Goal: Task Accomplishment & Management: Manage account settings

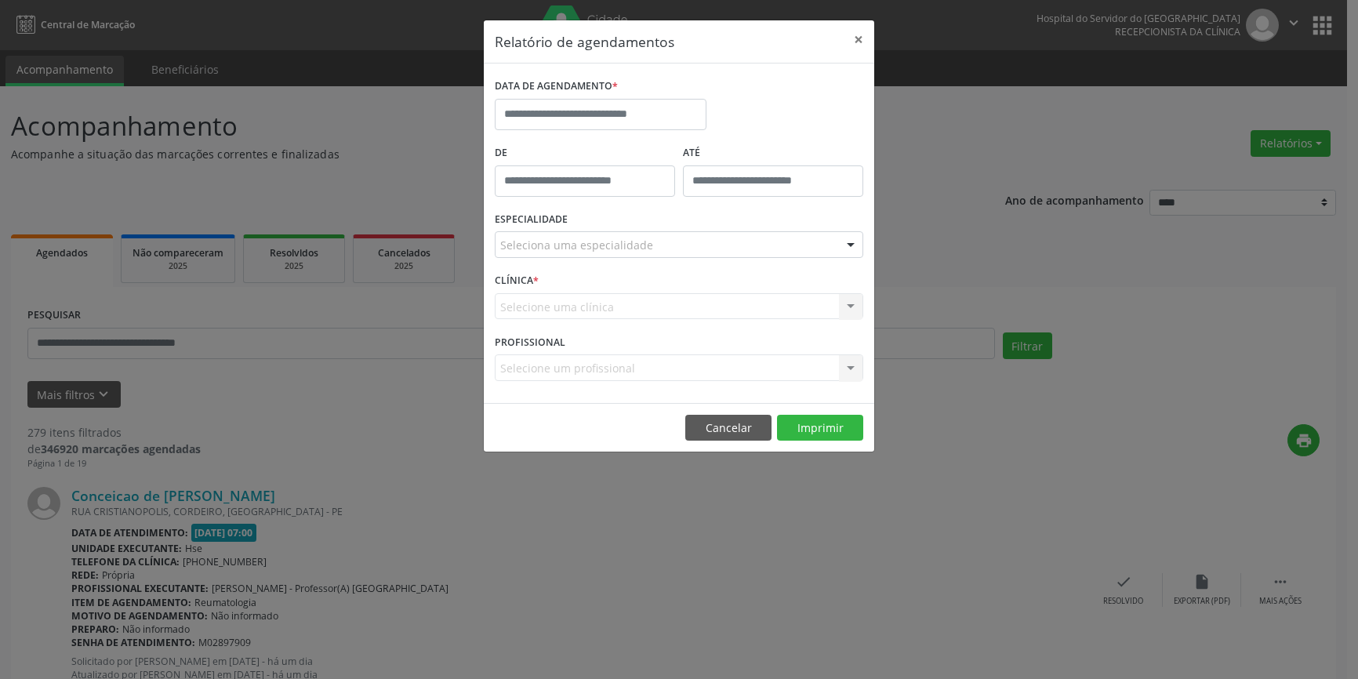
select select "*"
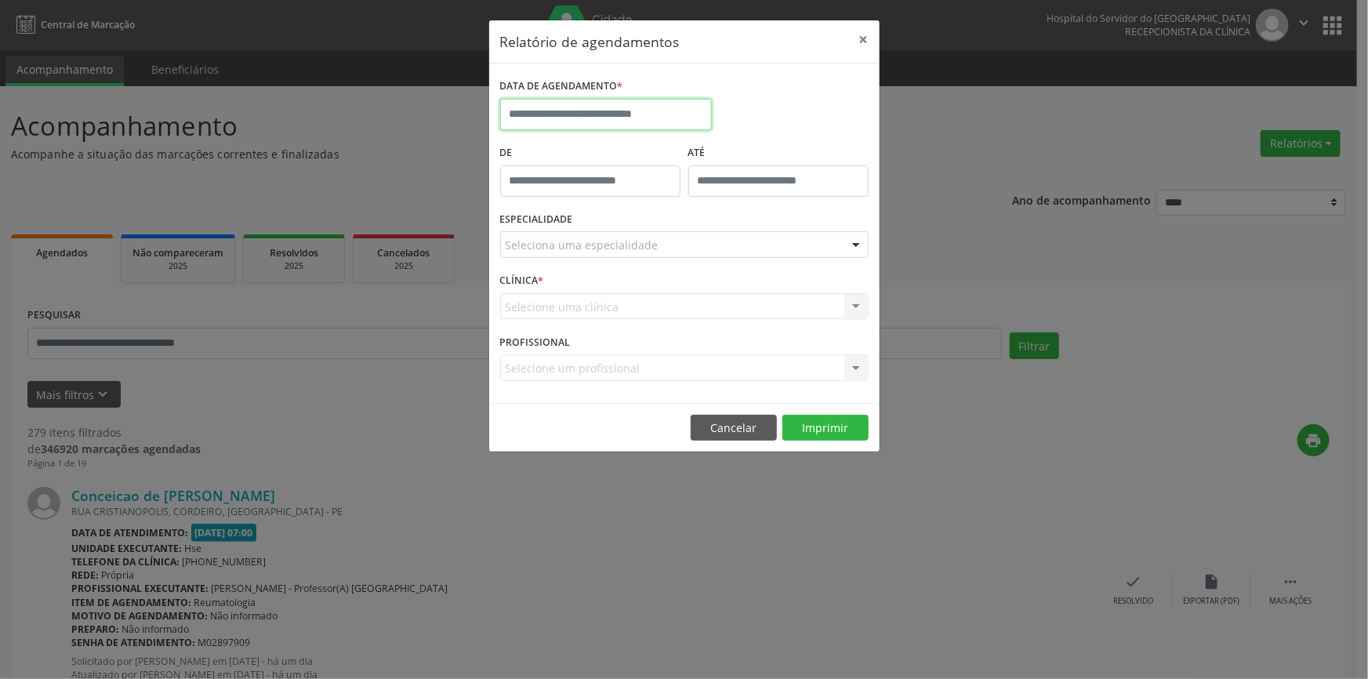
click at [633, 117] on input "text" at bounding box center [606, 114] width 212 height 31
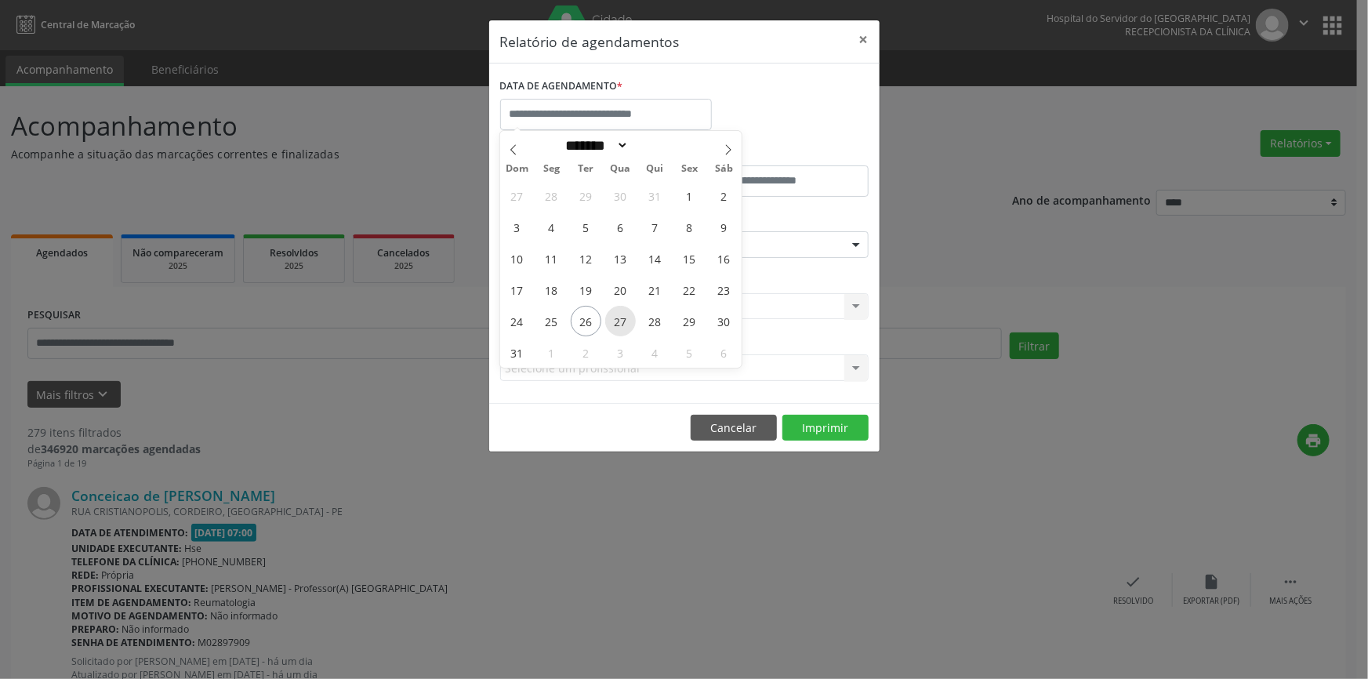
click at [623, 319] on span "27" at bounding box center [620, 321] width 31 height 31
type input "**********"
click at [623, 319] on span "27" at bounding box center [620, 321] width 31 height 31
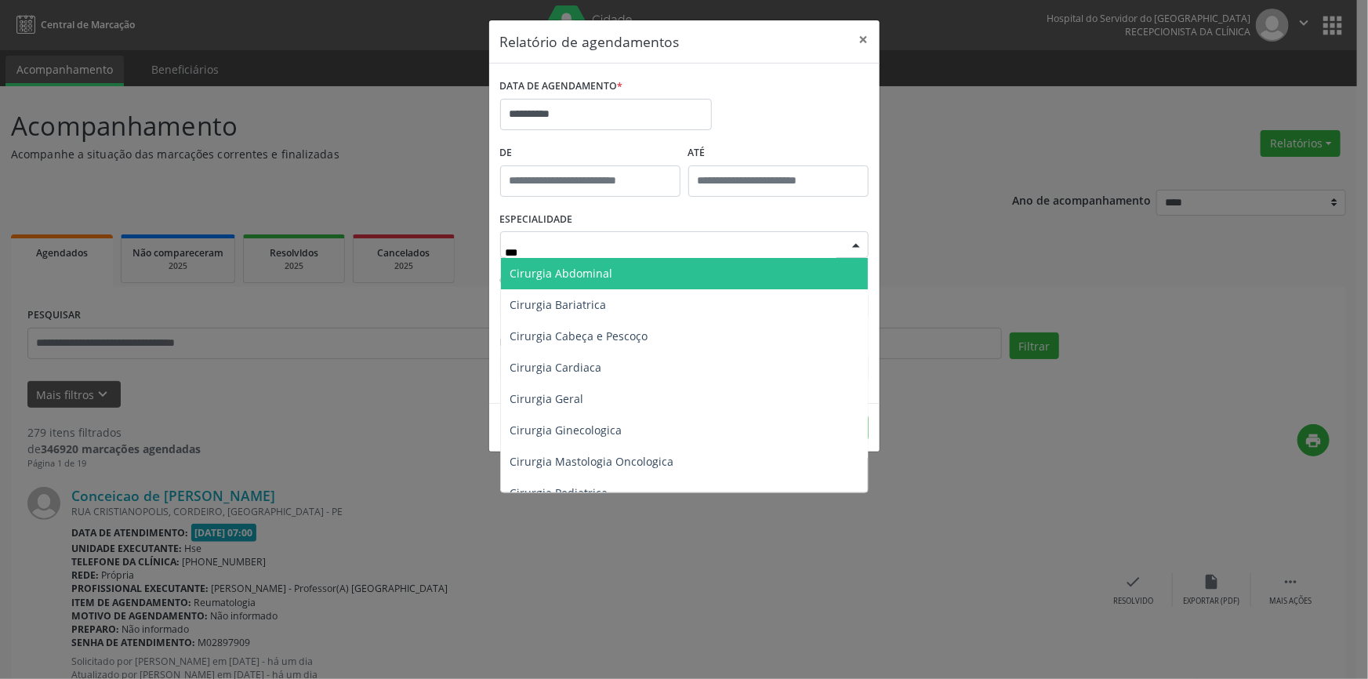
type input "****"
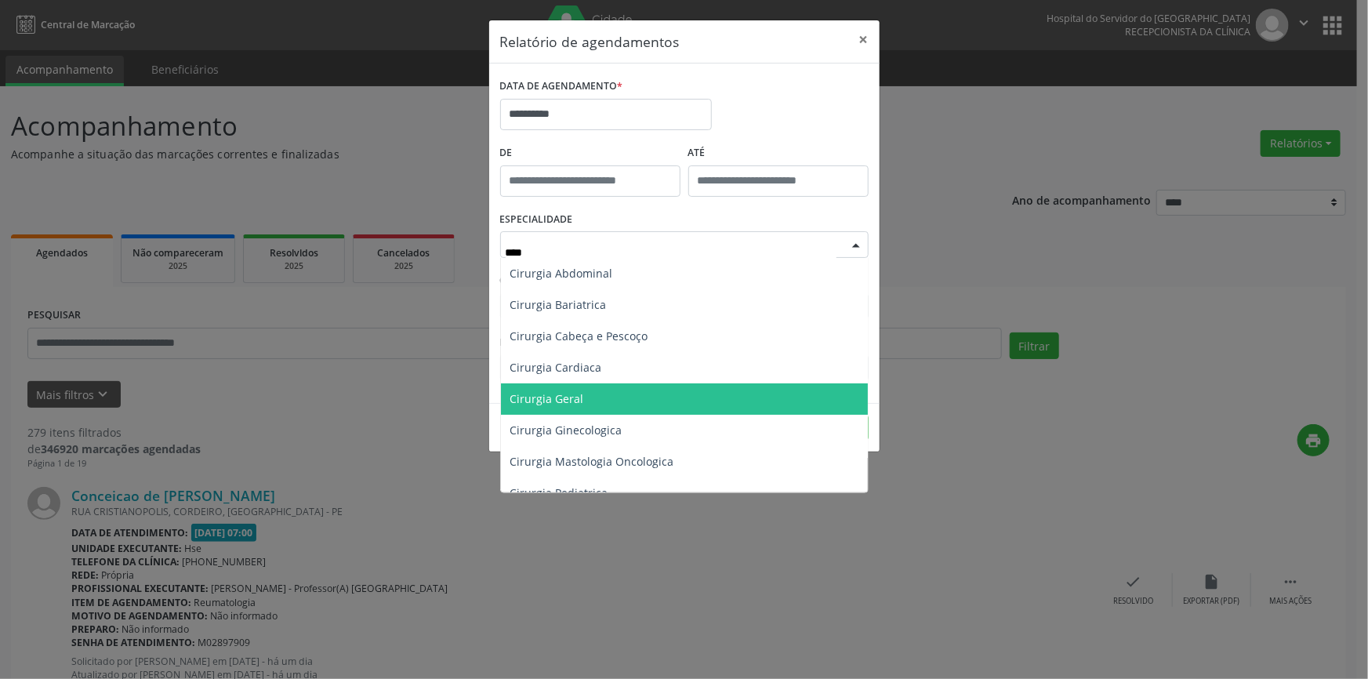
click at [570, 404] on span "Cirurgia Geral" at bounding box center [547, 398] width 74 height 15
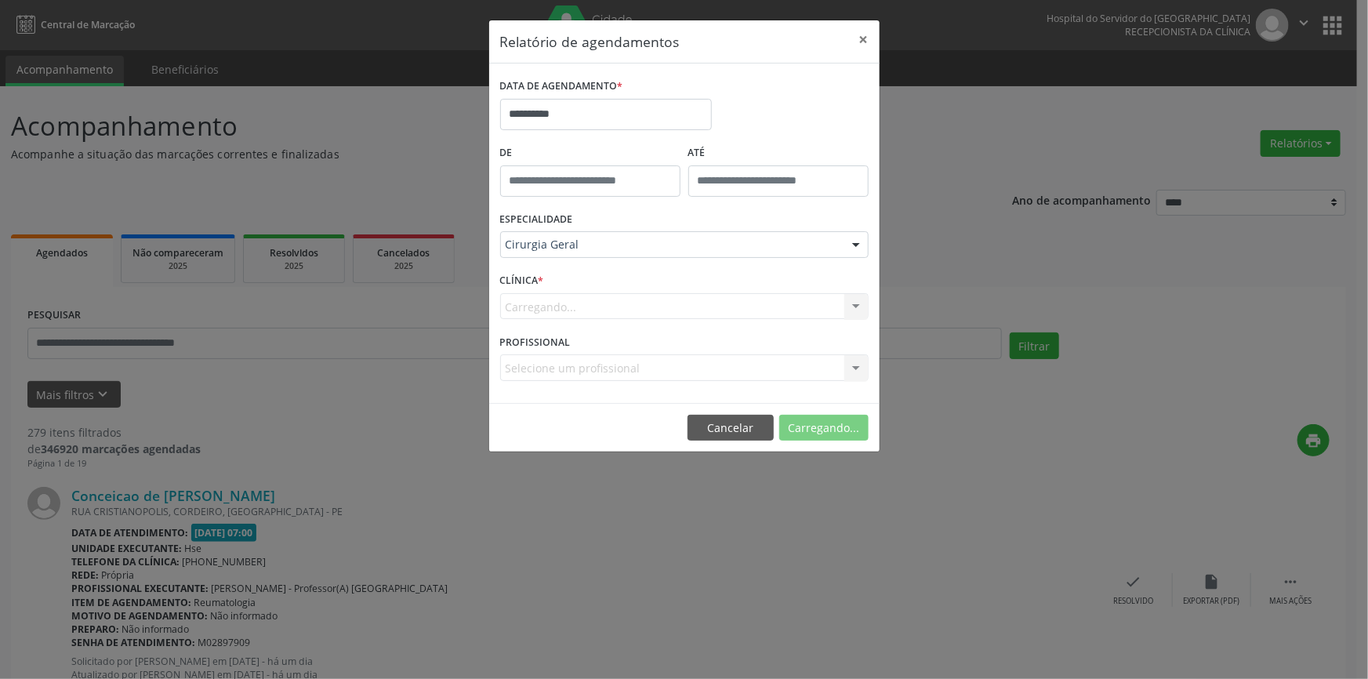
click at [535, 317] on div "Carregando... Nenhum resultado encontrado para: " " Não há nenhuma opção para s…" at bounding box center [684, 306] width 368 height 27
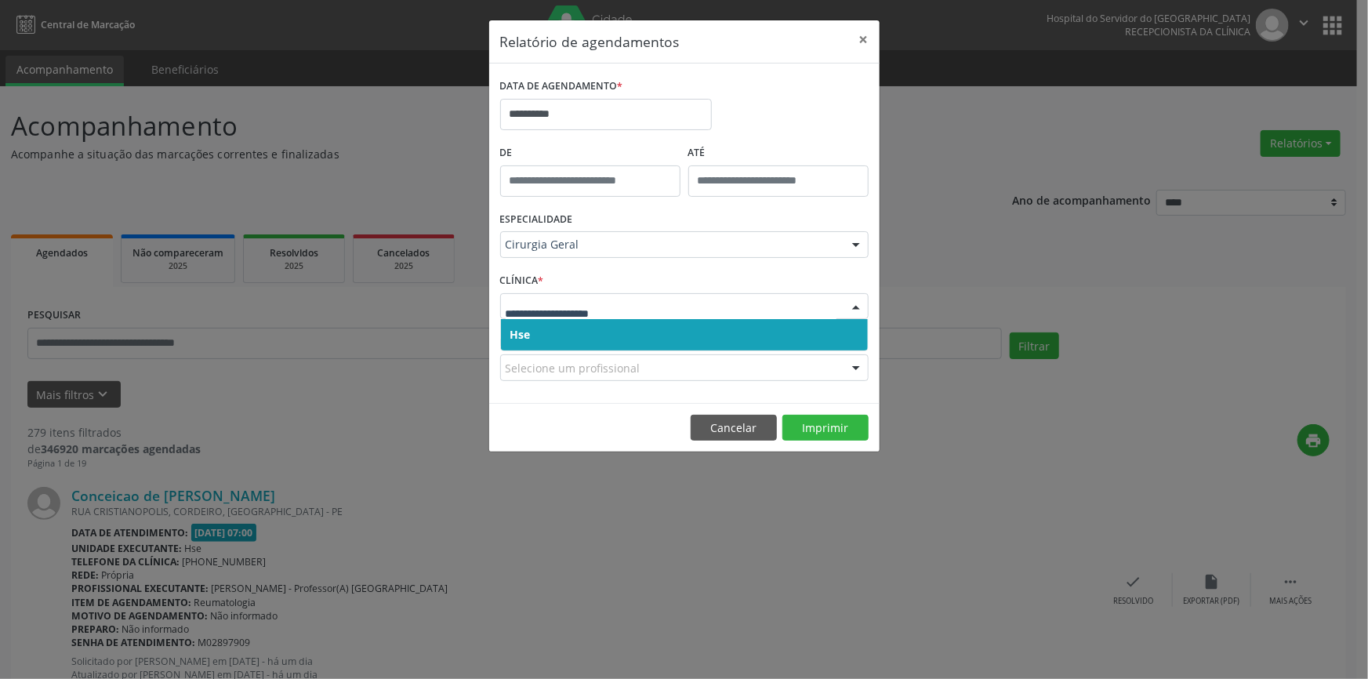
click at [531, 339] on span "Hse" at bounding box center [684, 334] width 367 height 31
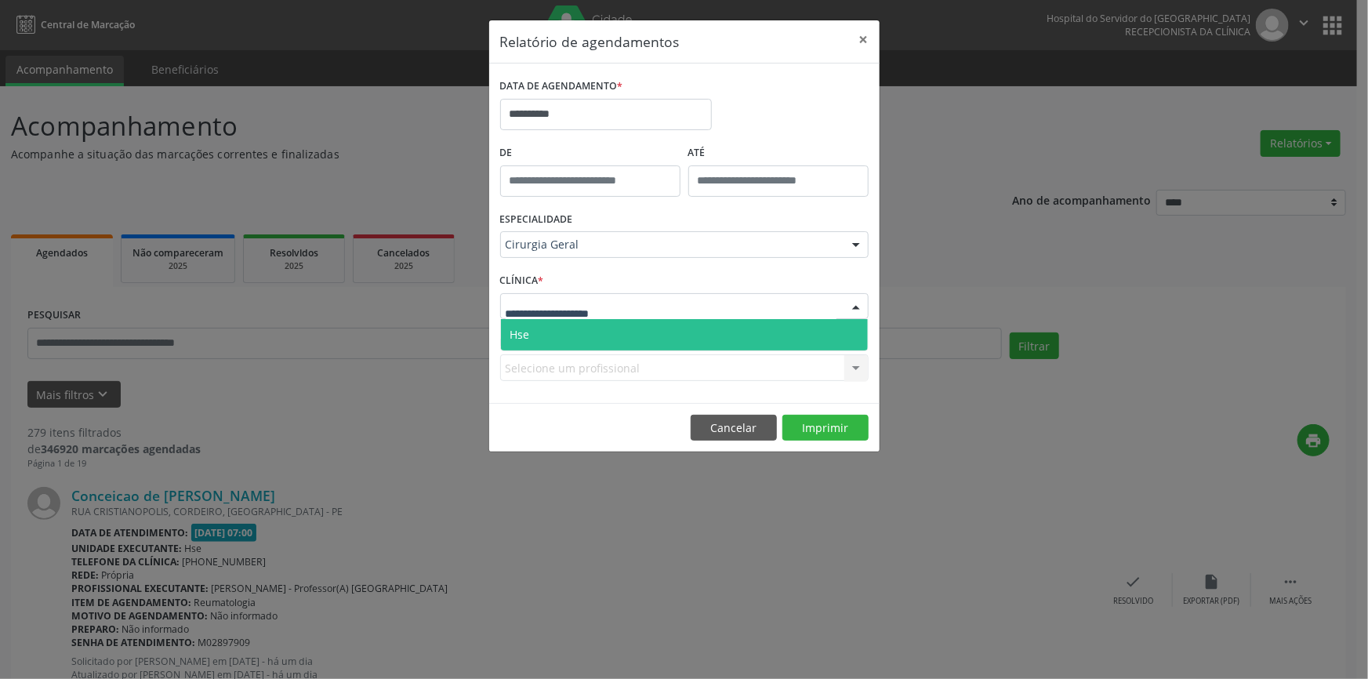
click at [536, 339] on span "Hse" at bounding box center [684, 334] width 367 height 31
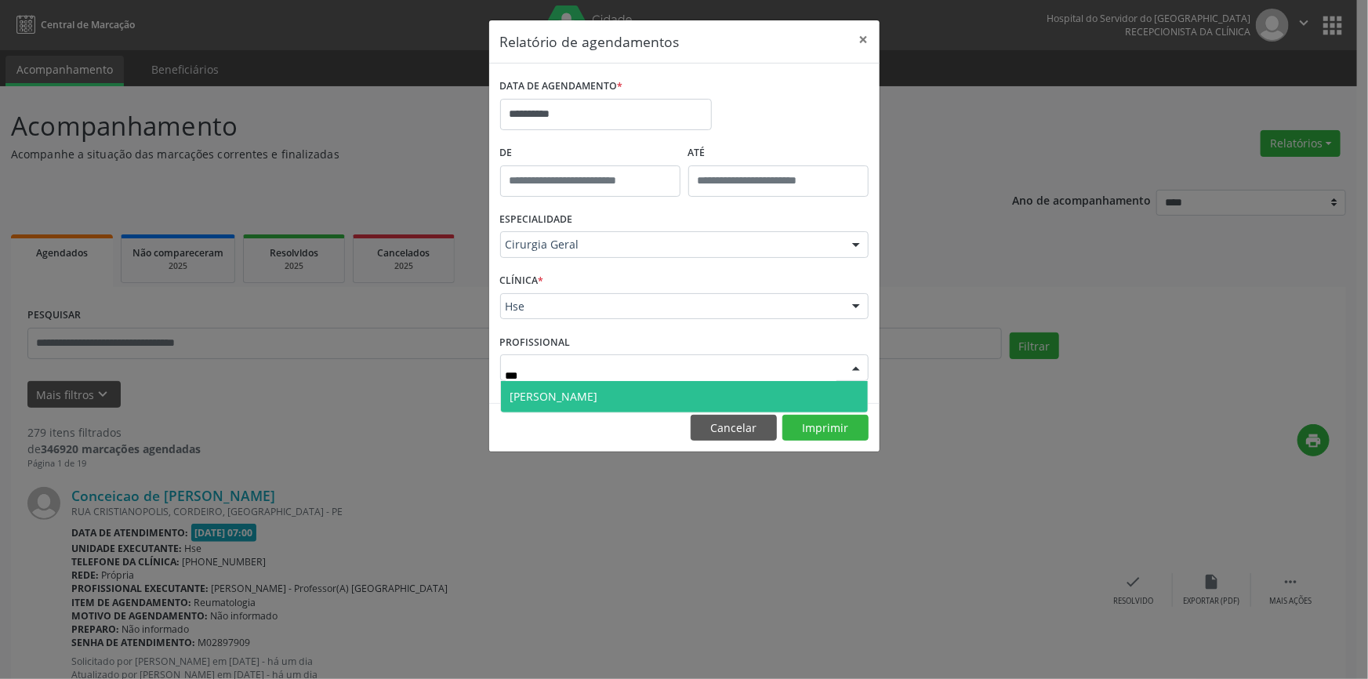
type input "****"
click at [597, 397] on span "[PERSON_NAME]" at bounding box center [554, 396] width 88 height 15
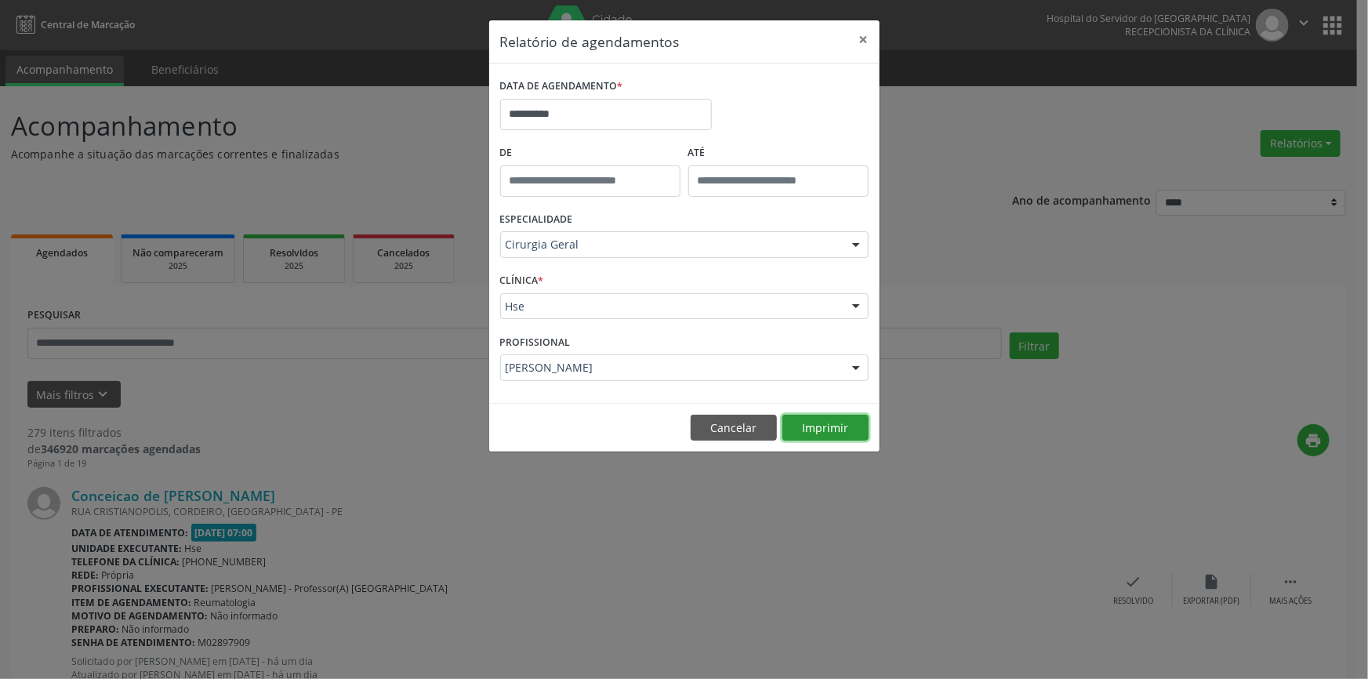
click at [840, 434] on button "Imprimir" at bounding box center [825, 428] width 86 height 27
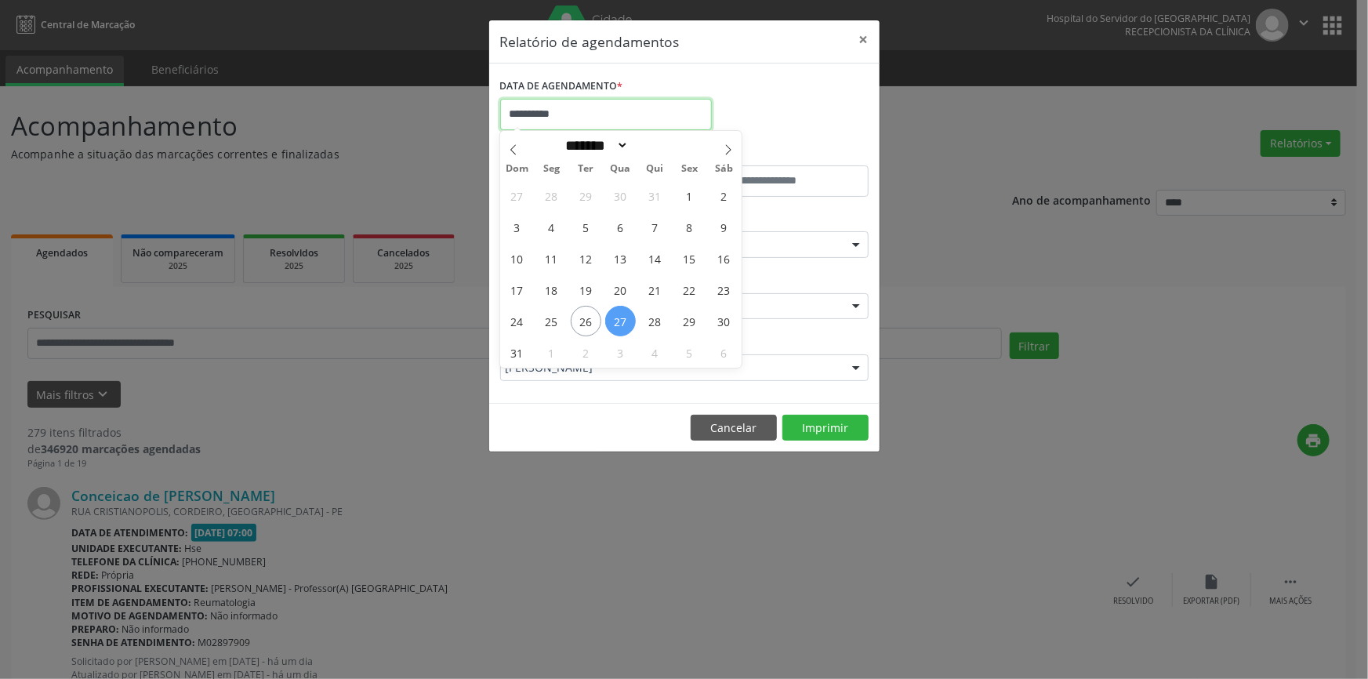
click at [642, 109] on input "**********" at bounding box center [606, 114] width 212 height 31
click at [590, 314] on span "26" at bounding box center [586, 321] width 31 height 31
type input "**********"
click at [590, 314] on span "26" at bounding box center [586, 321] width 31 height 31
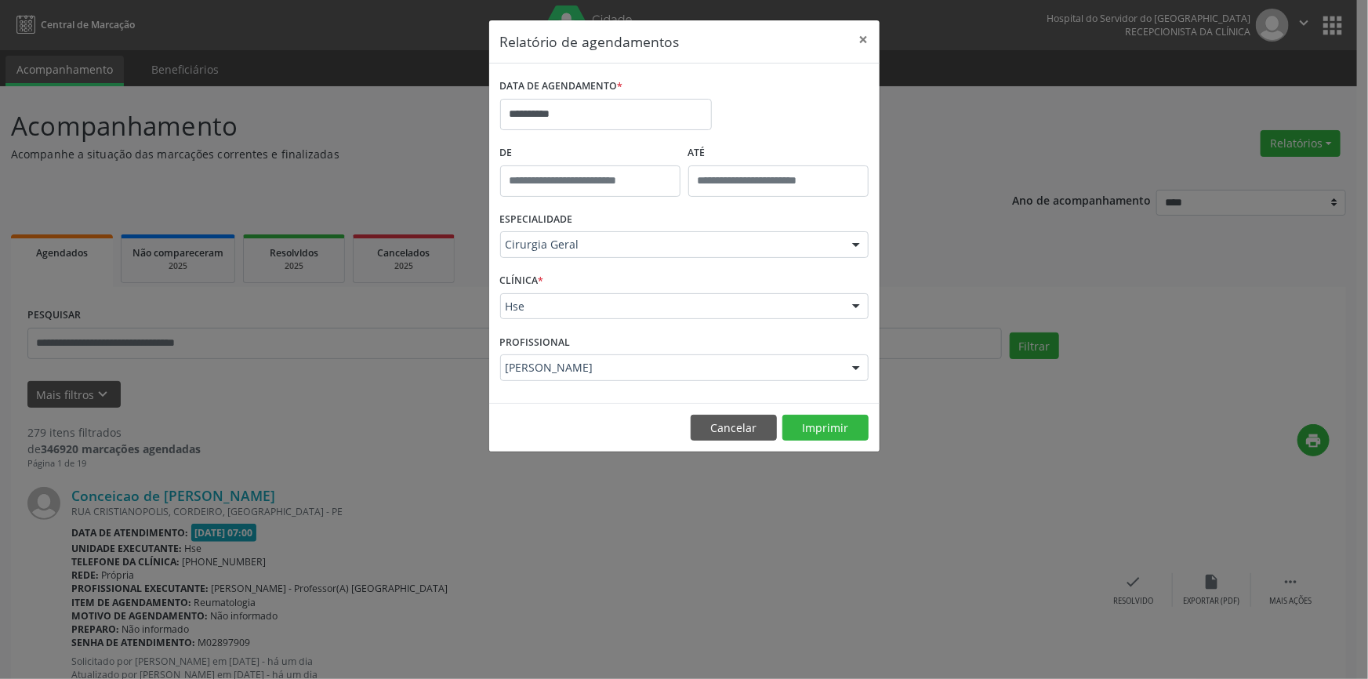
click at [1054, 493] on div "**********" at bounding box center [684, 339] width 1368 height 679
click at [859, 42] on button "×" at bounding box center [863, 39] width 31 height 38
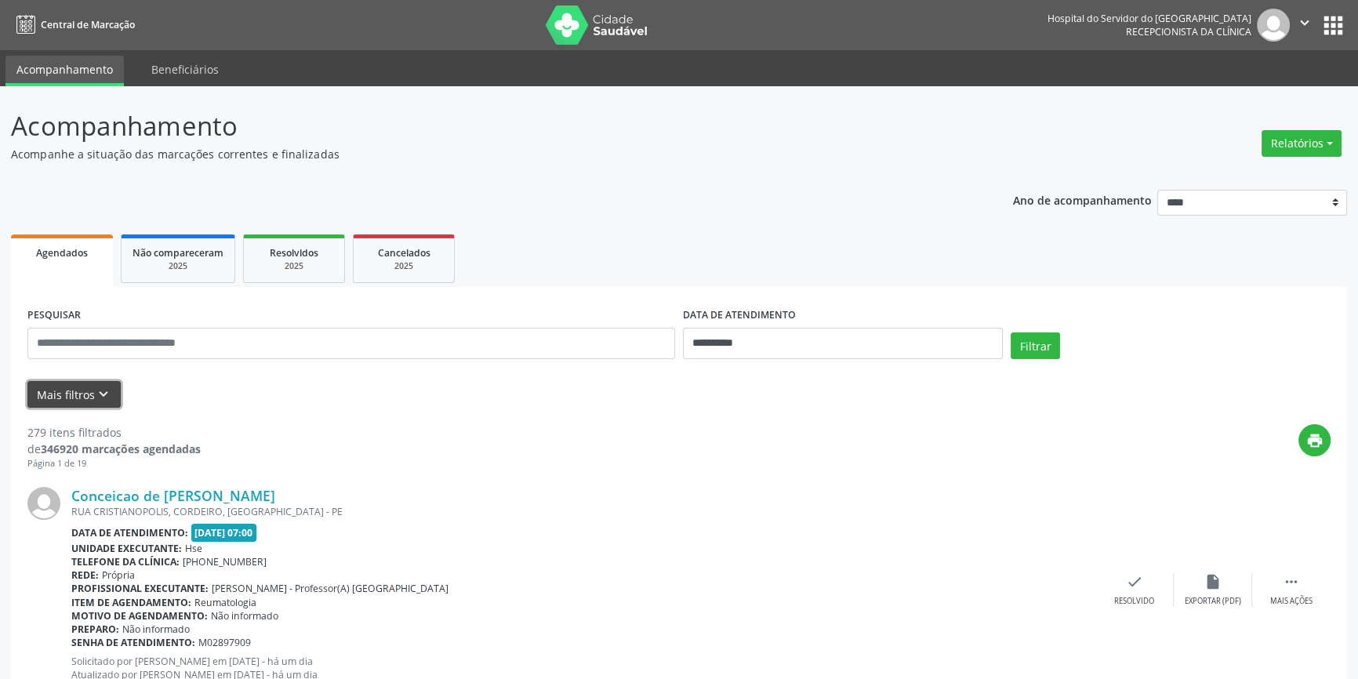
click at [53, 391] on button "Mais filtros keyboard_arrow_down" at bounding box center [73, 394] width 93 height 27
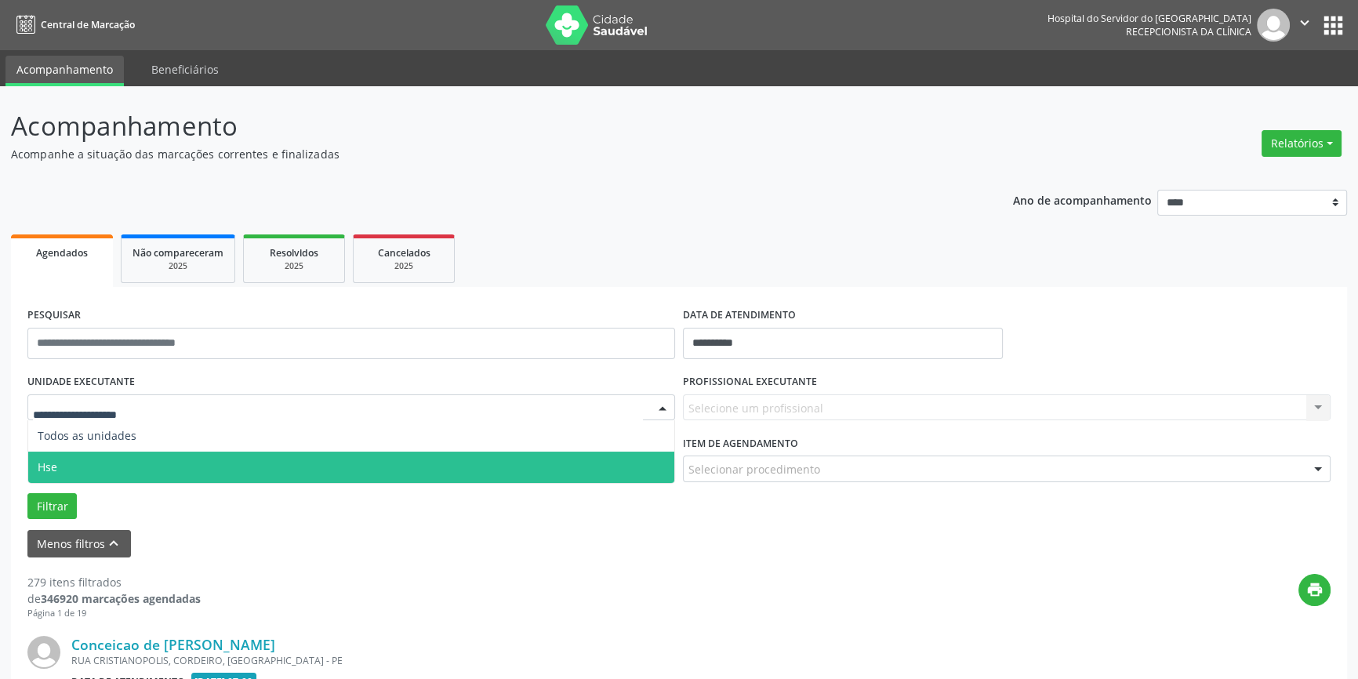
click at [107, 464] on span "Hse" at bounding box center [351, 467] width 646 height 31
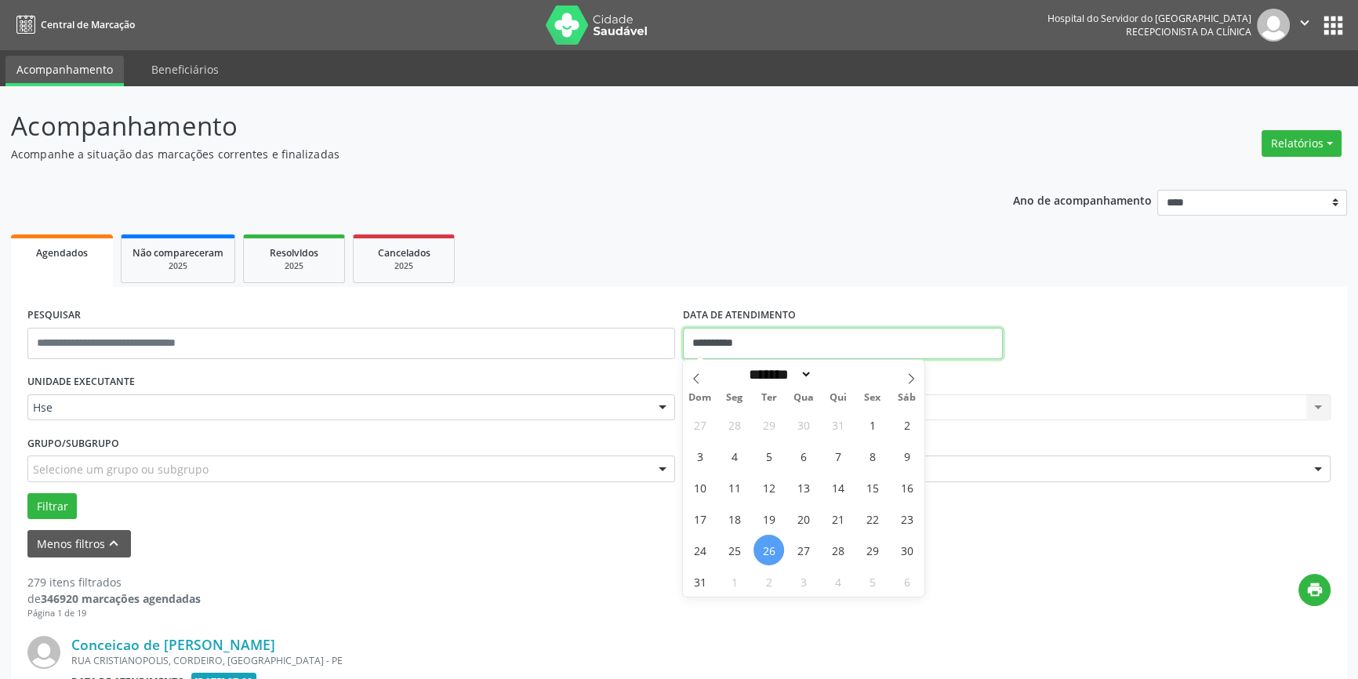
click at [800, 343] on input "**********" at bounding box center [843, 343] width 320 height 31
click at [763, 544] on span "26" at bounding box center [768, 550] width 31 height 31
type input "**********"
click at [764, 545] on span "26" at bounding box center [768, 550] width 31 height 31
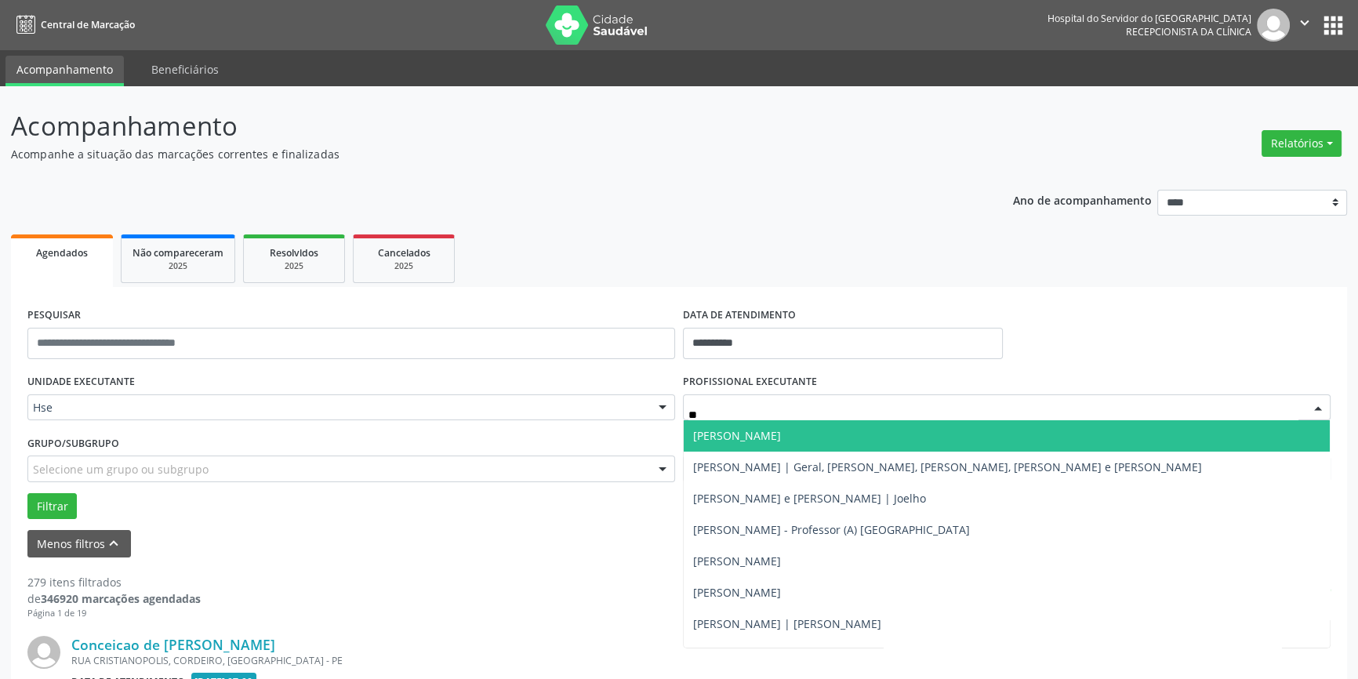
type input "*"
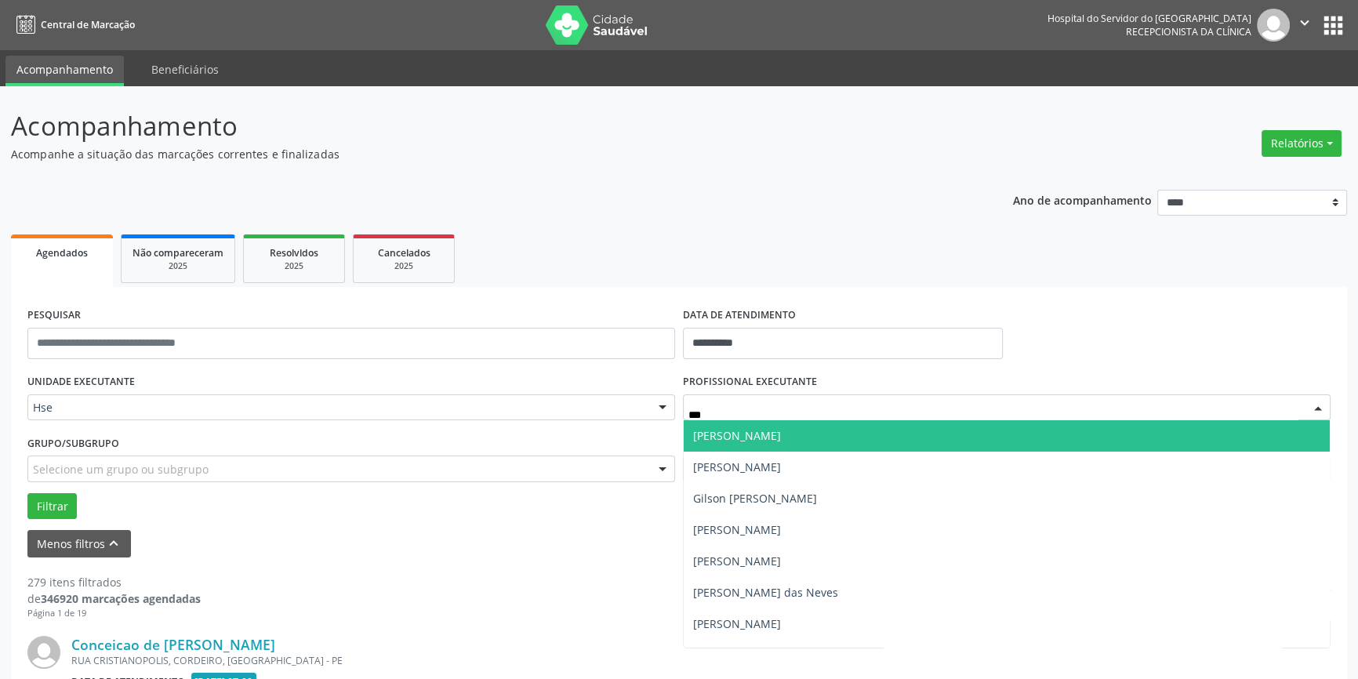
type input "****"
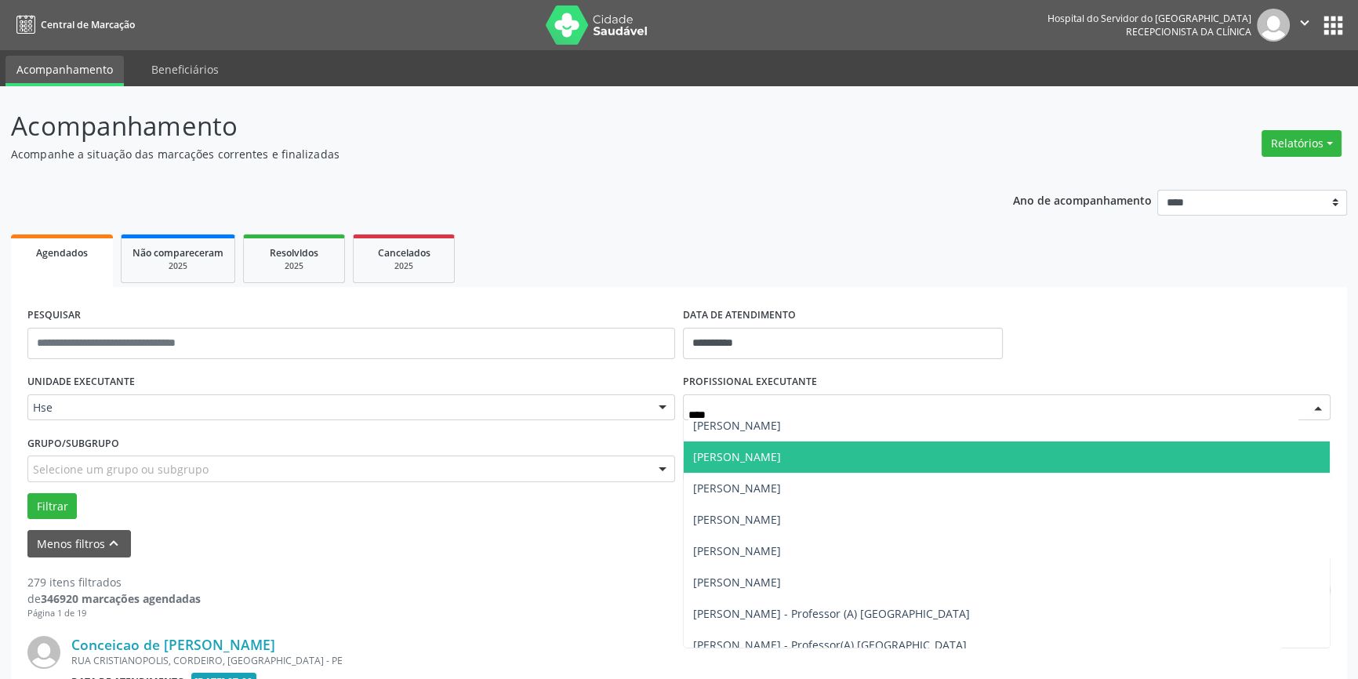
scroll to position [285, 0]
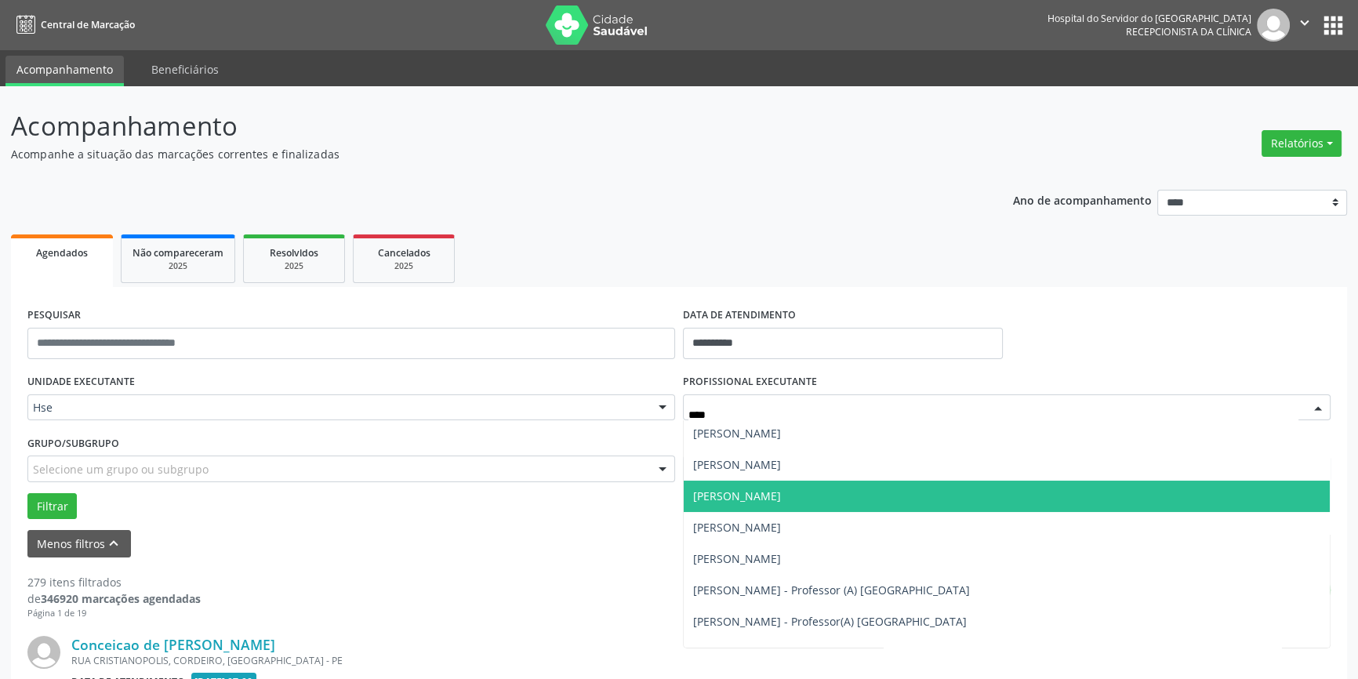
click at [781, 498] on span "[PERSON_NAME]" at bounding box center [737, 495] width 88 height 15
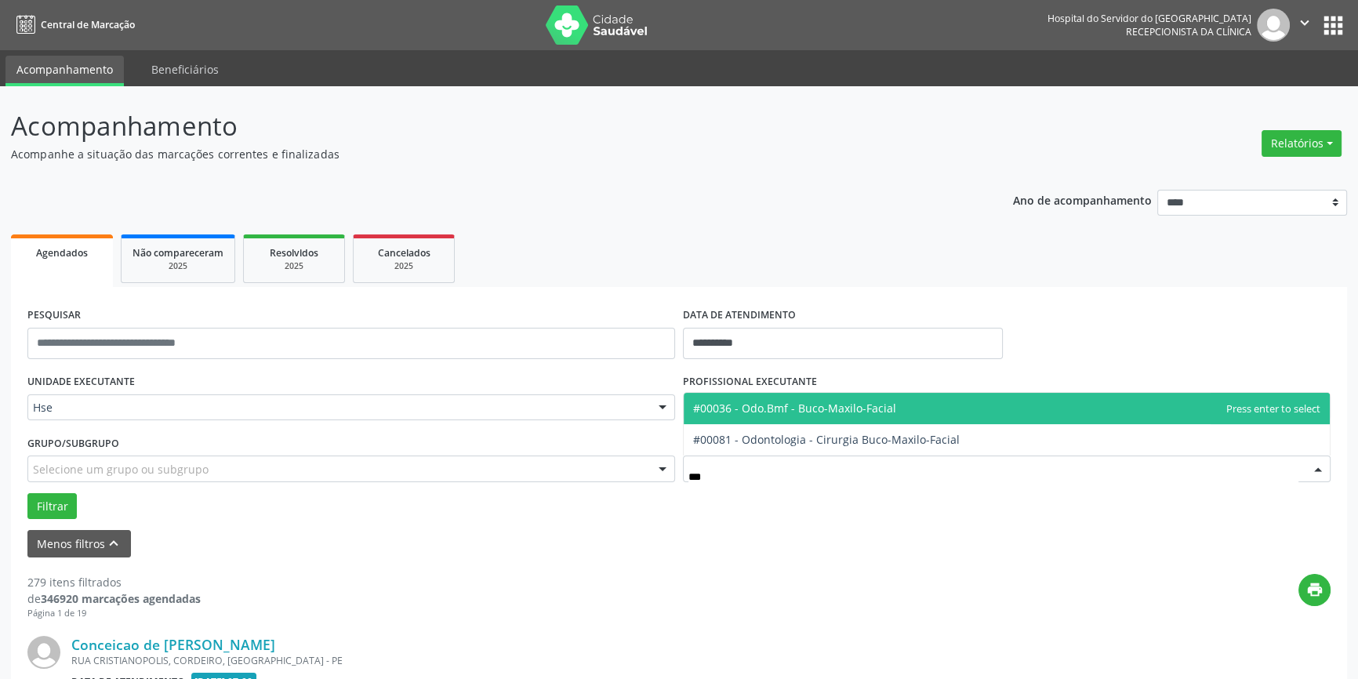
type input "****"
click at [869, 403] on span "#00036 - Odo.Bmf - Buco-Maxilo-Facial" at bounding box center [794, 408] width 203 height 15
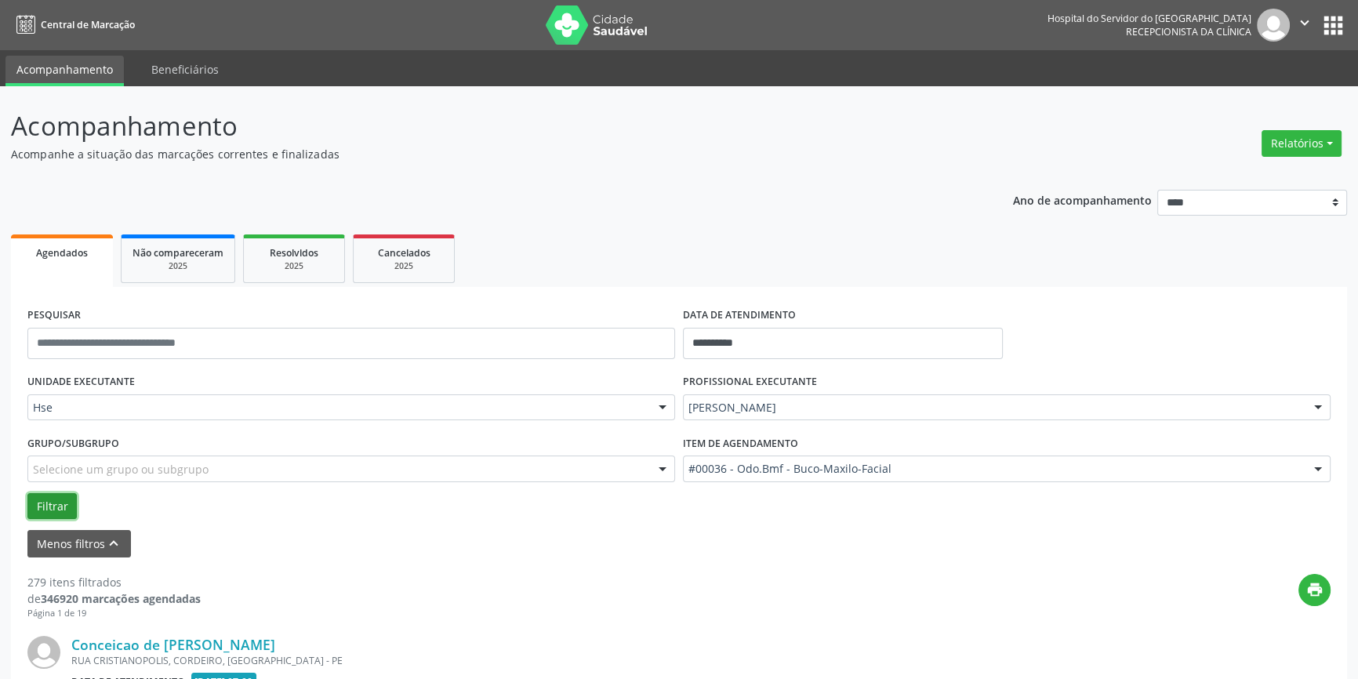
click at [48, 498] on button "Filtrar" at bounding box center [51, 506] width 49 height 27
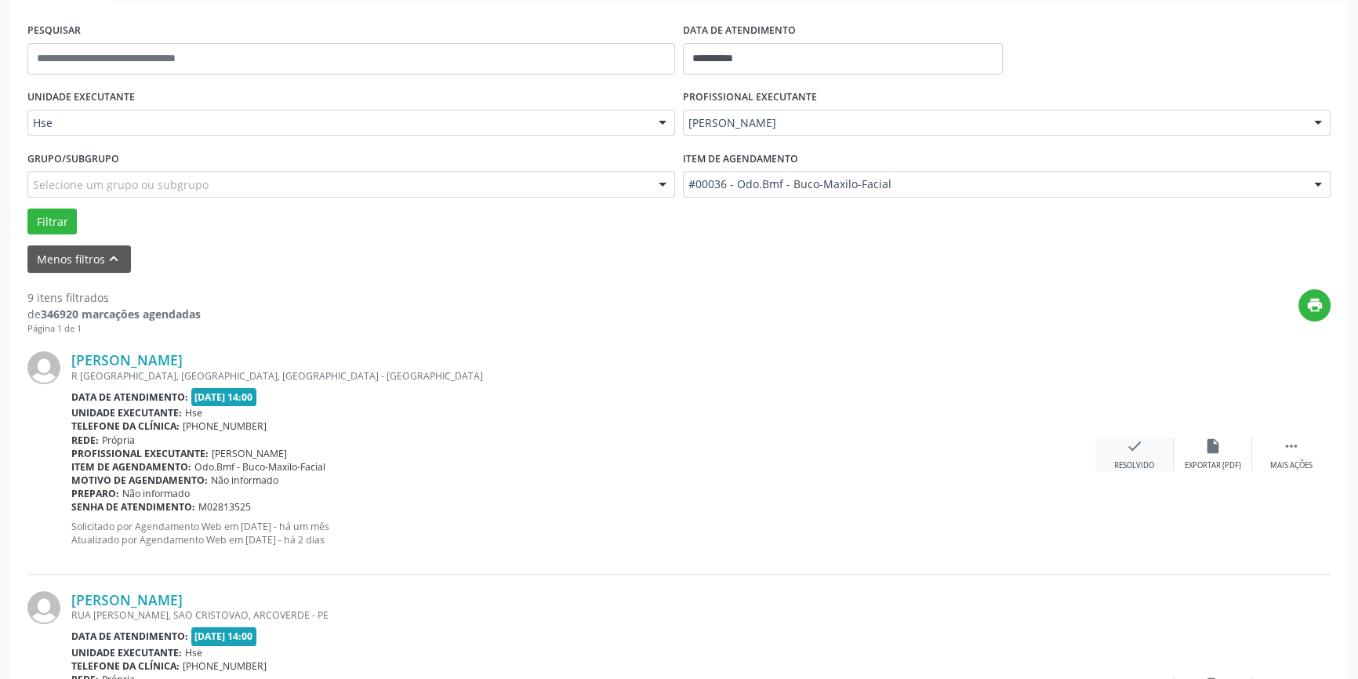
click at [1134, 450] on icon "check" at bounding box center [1134, 445] width 17 height 17
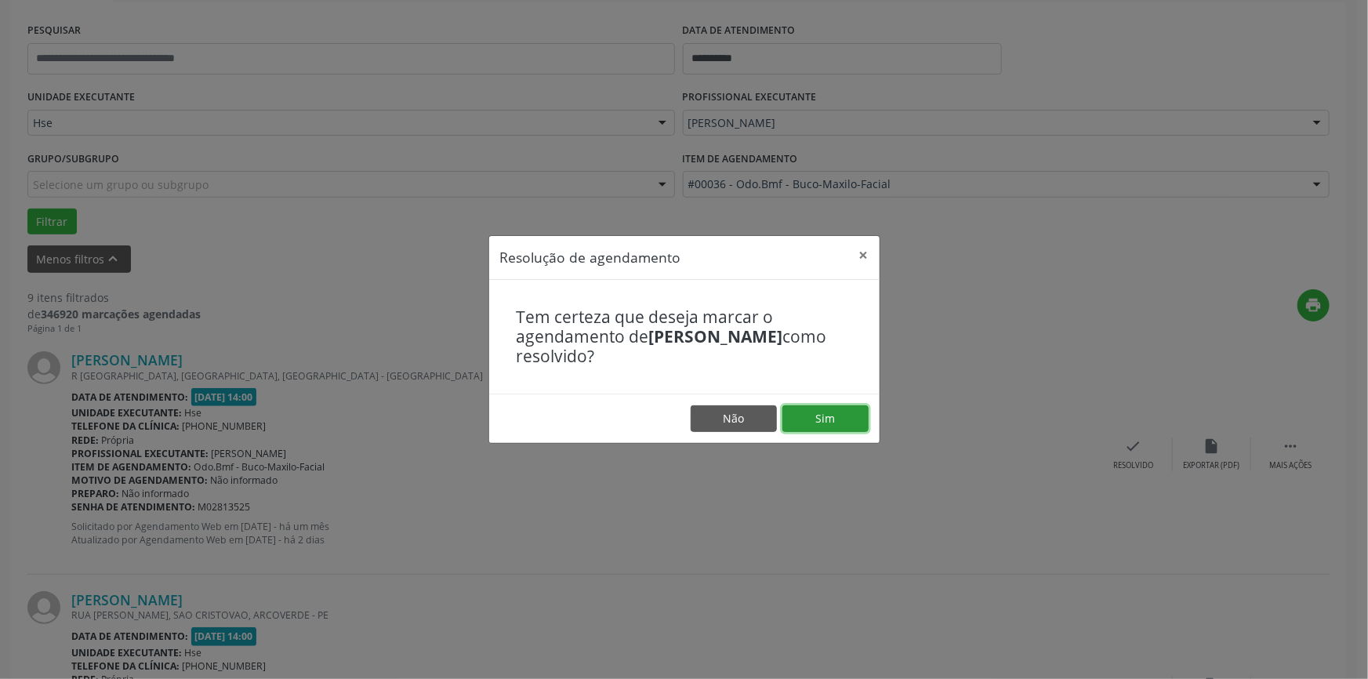
click at [847, 423] on button "Sim" at bounding box center [825, 418] width 86 height 27
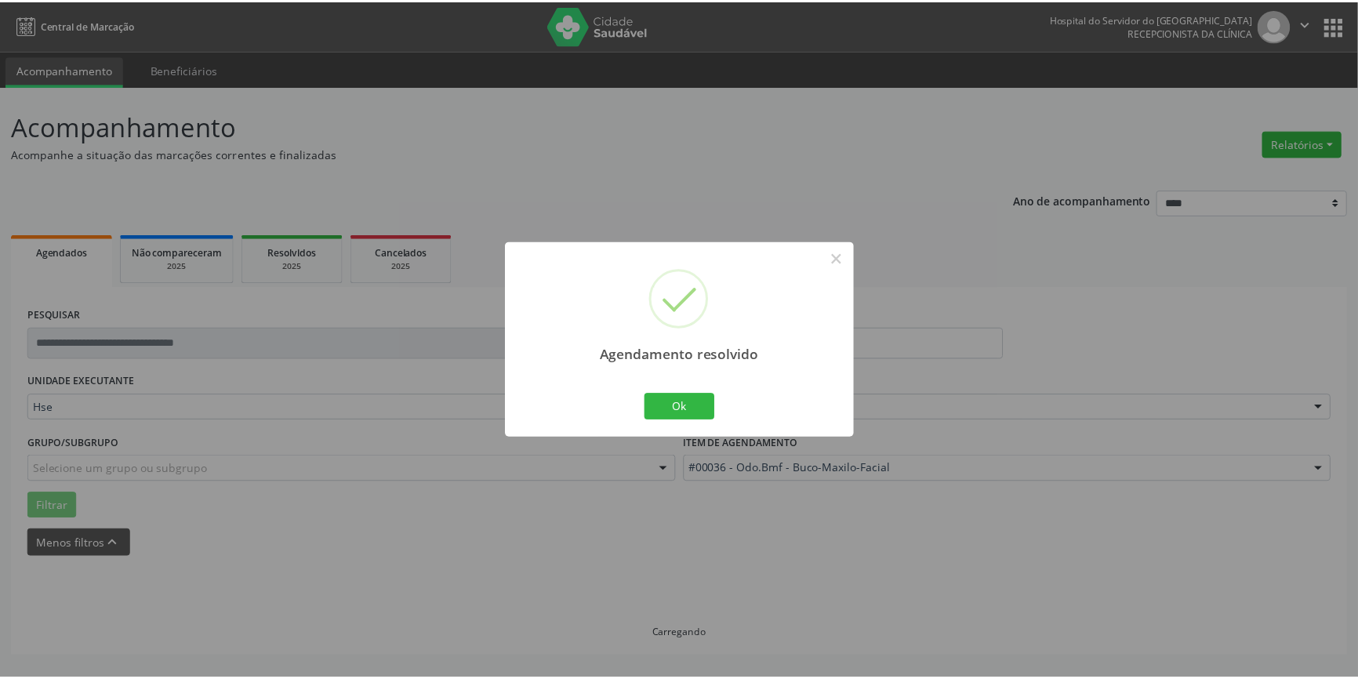
scroll to position [0, 0]
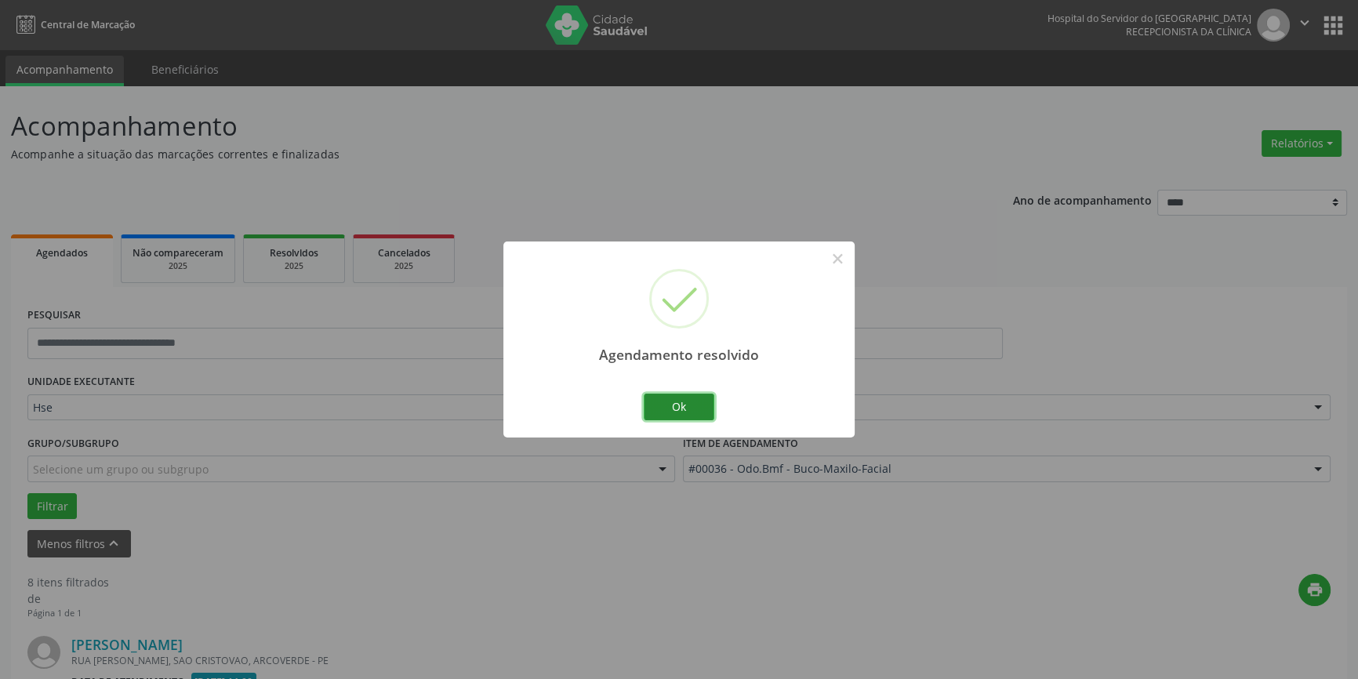
click at [700, 401] on button "Ok" at bounding box center [679, 407] width 71 height 27
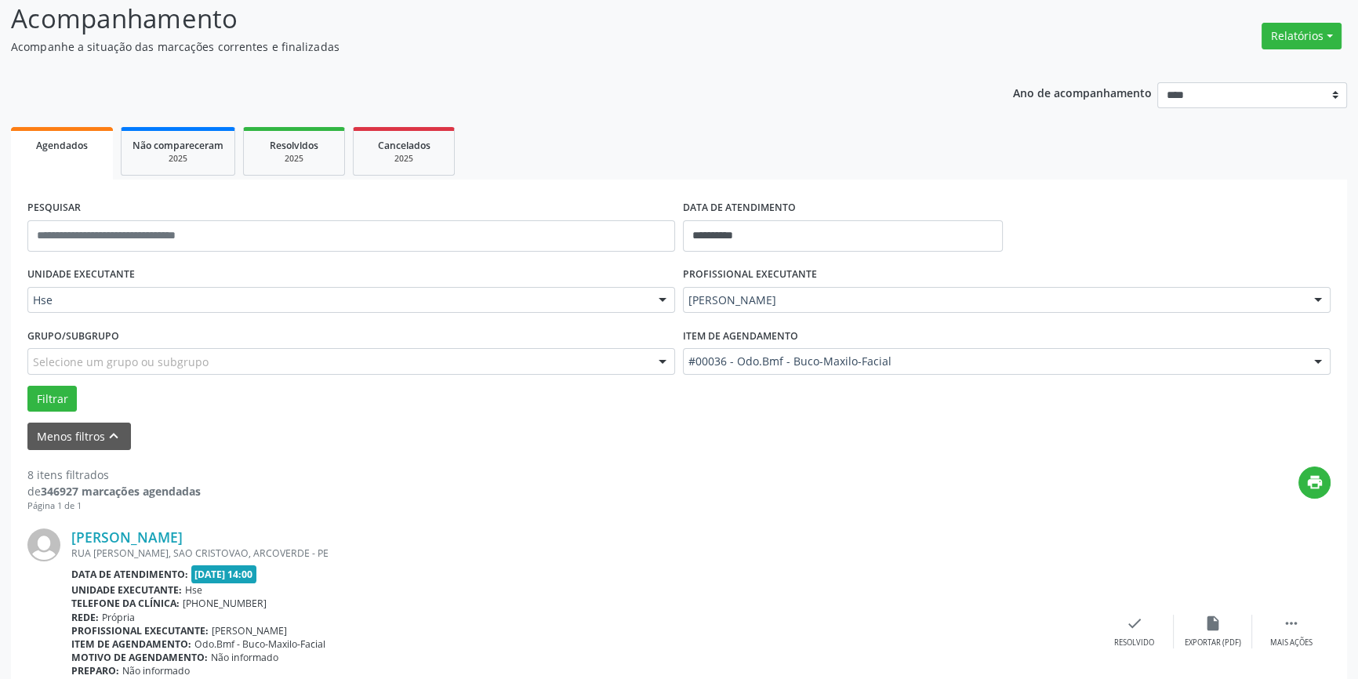
scroll to position [213, 0]
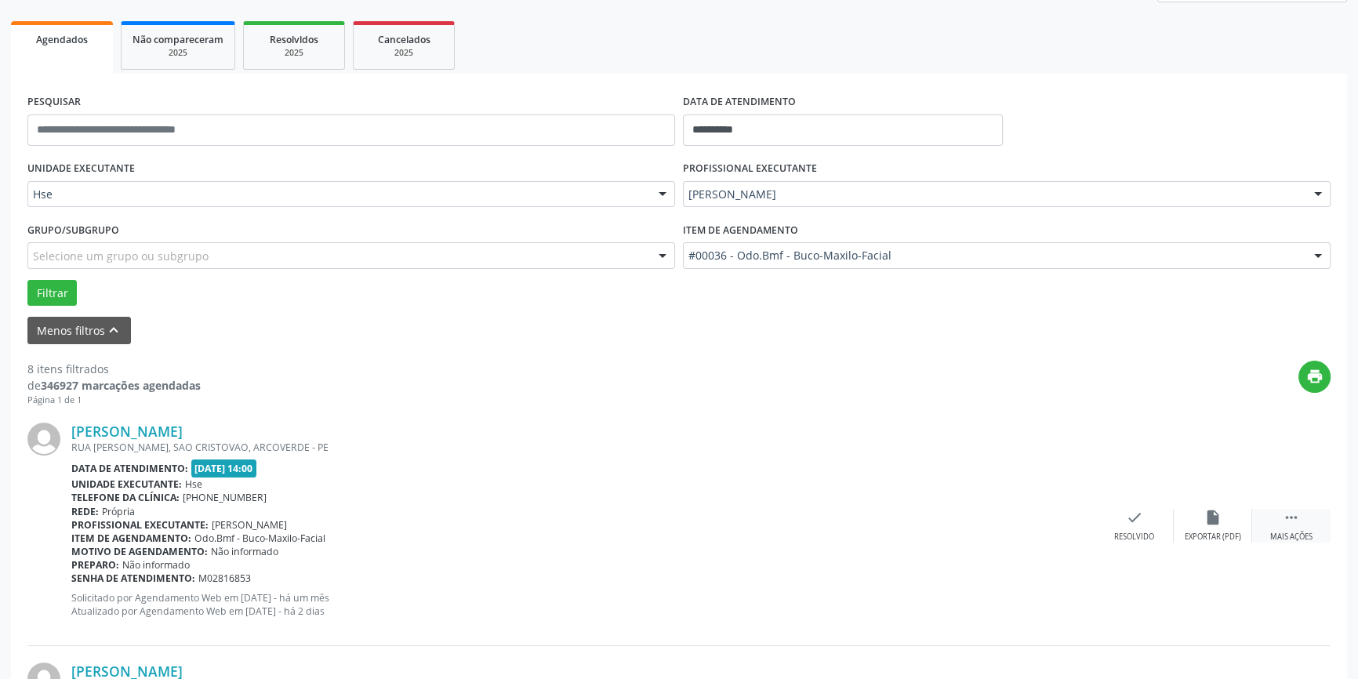
click at [1294, 527] on div " Mais ações" at bounding box center [1291, 526] width 78 height 34
click at [1223, 525] on div "alarm_off Não compareceu" at bounding box center [1213, 526] width 78 height 34
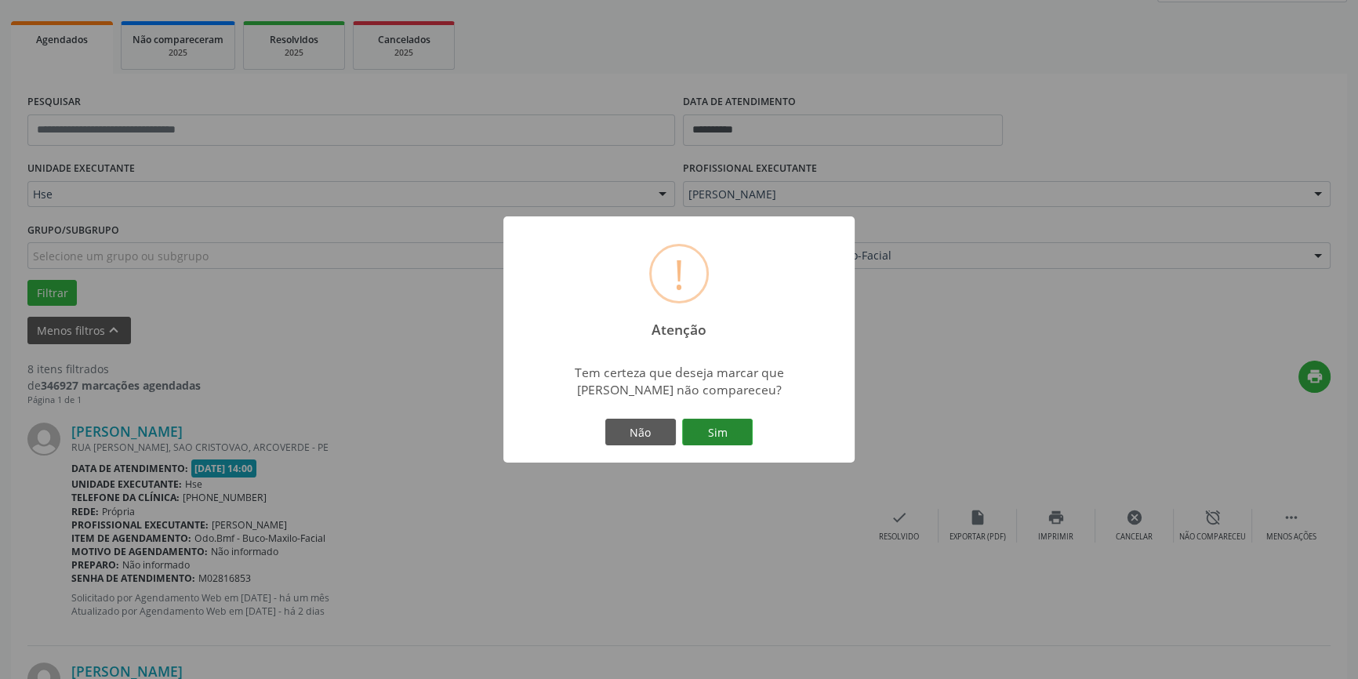
click at [727, 429] on button "Sim" at bounding box center [717, 432] width 71 height 27
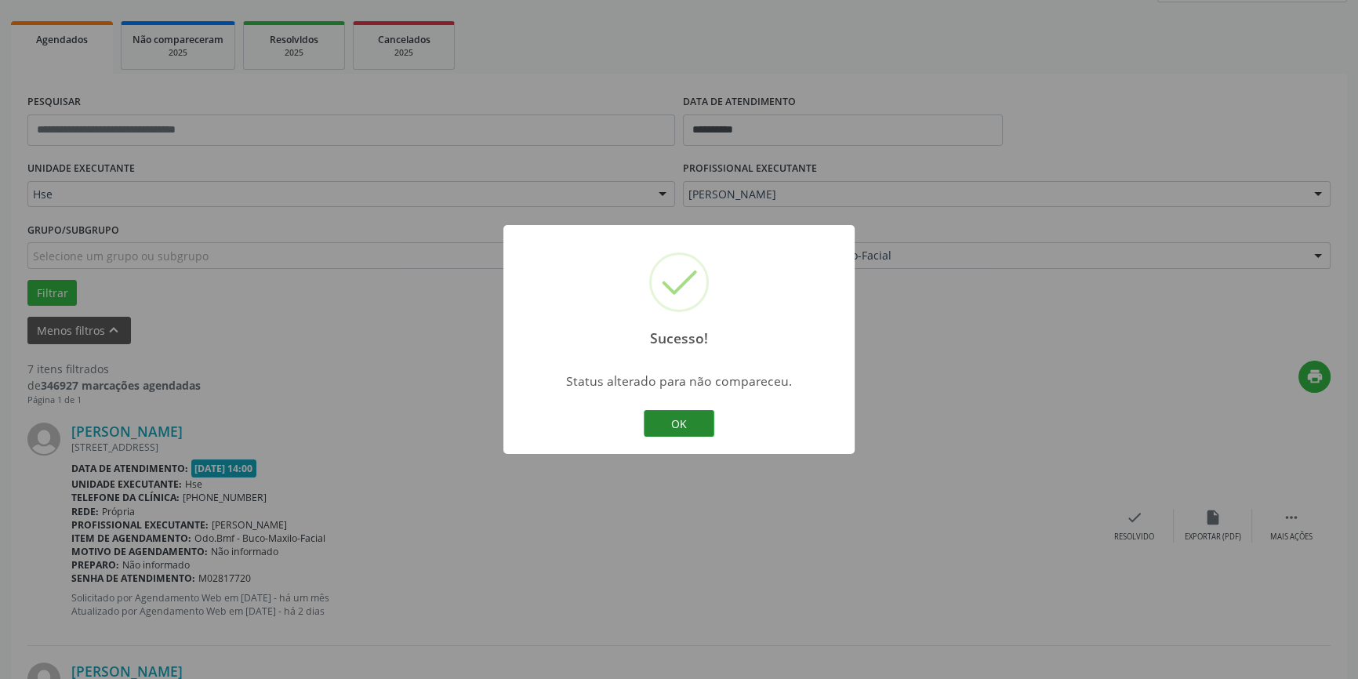
click at [683, 415] on button "OK" at bounding box center [679, 423] width 71 height 27
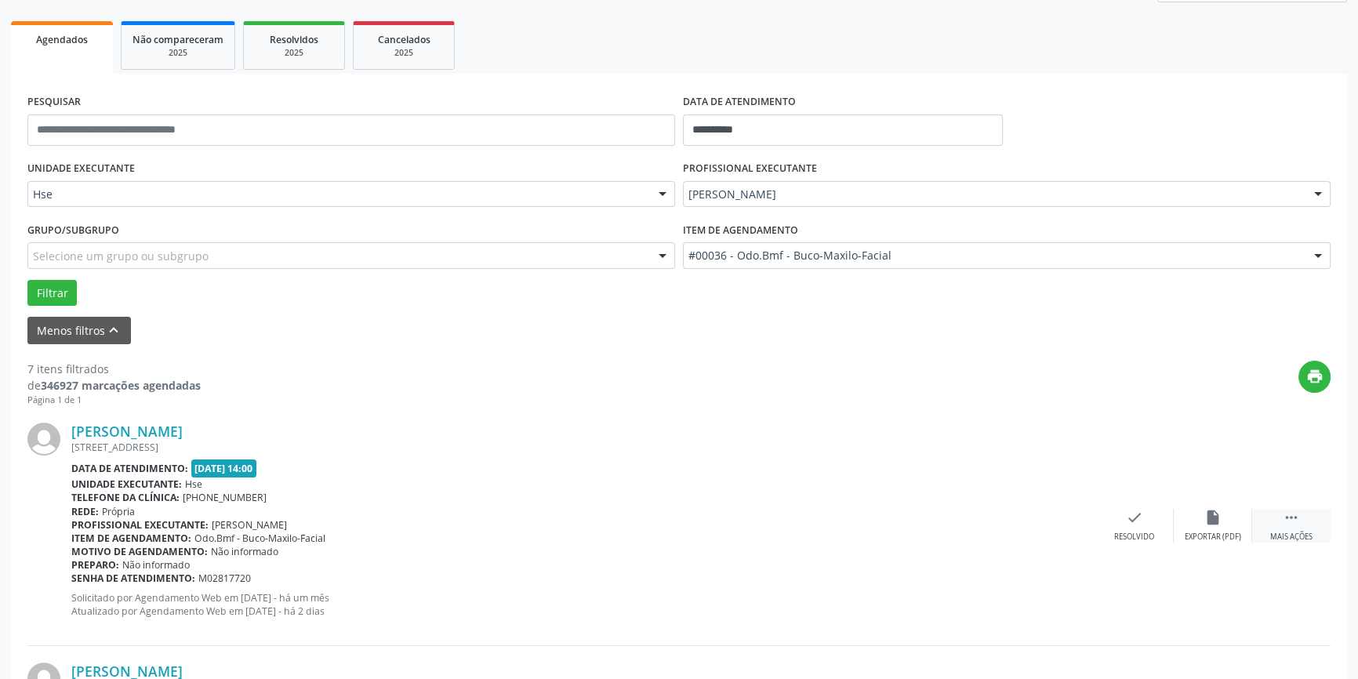
click at [1287, 516] on icon "" at bounding box center [1291, 517] width 17 height 17
click at [1219, 522] on icon "alarm_off" at bounding box center [1212, 517] width 17 height 17
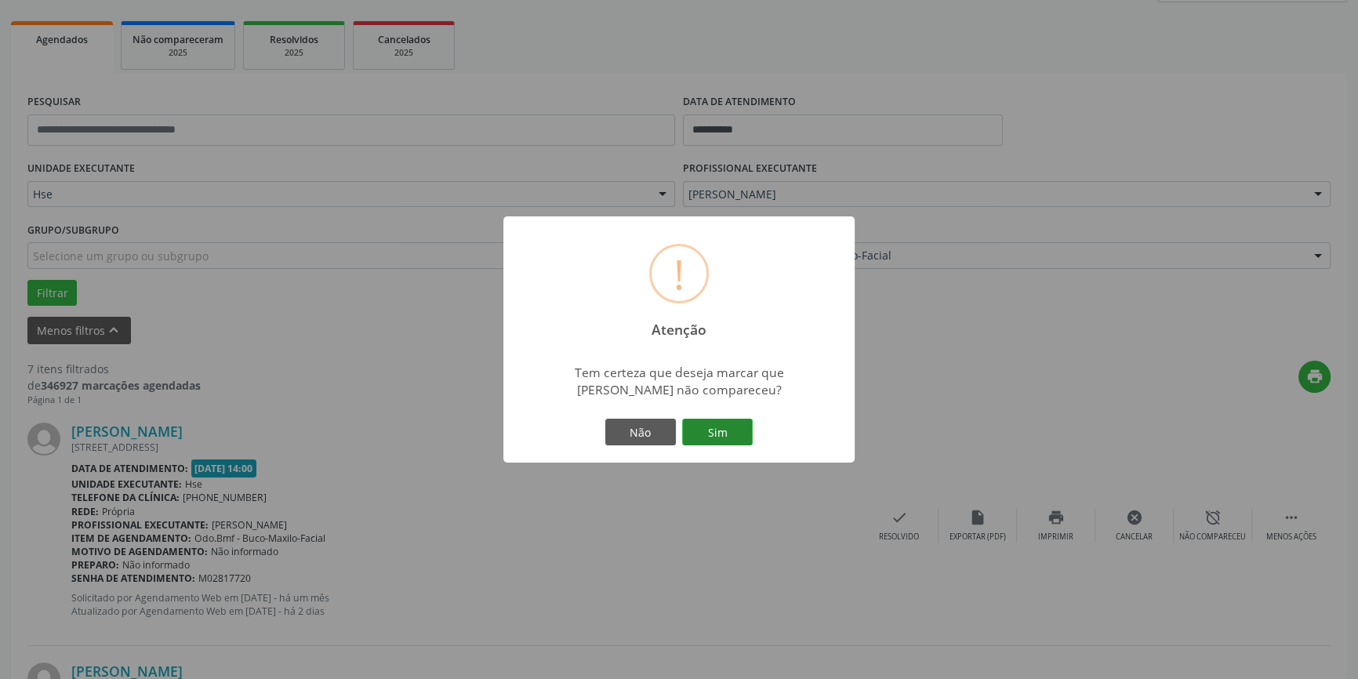
click at [710, 424] on button "Sim" at bounding box center [717, 432] width 71 height 27
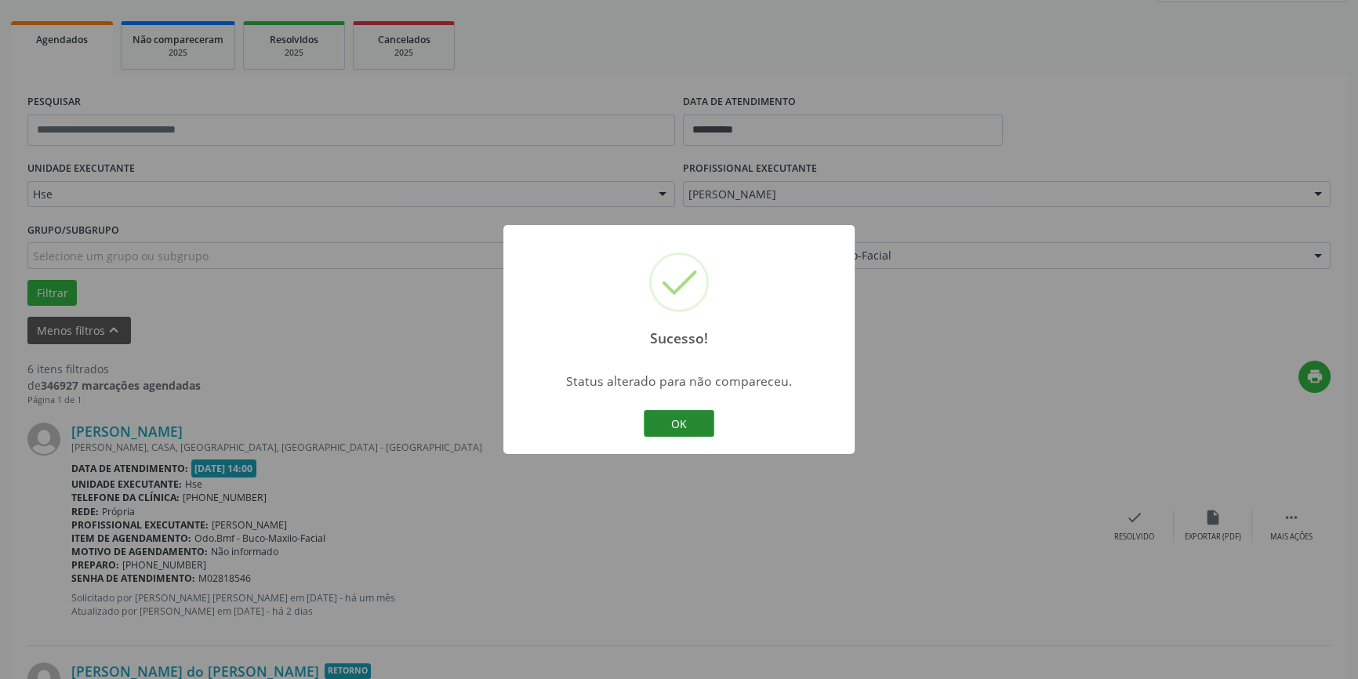
click at [697, 423] on button "OK" at bounding box center [679, 423] width 71 height 27
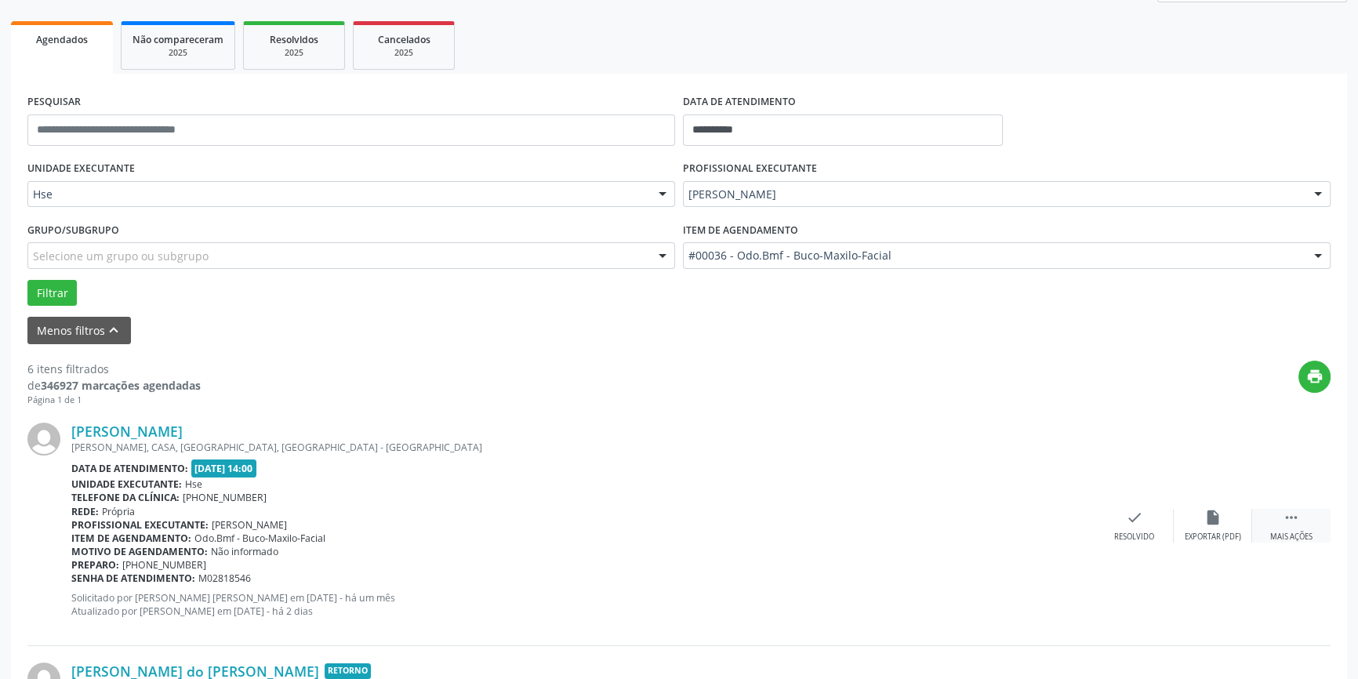
click at [1293, 521] on icon "" at bounding box center [1291, 517] width 17 height 17
click at [1228, 524] on div "alarm_off Não compareceu" at bounding box center [1213, 526] width 78 height 34
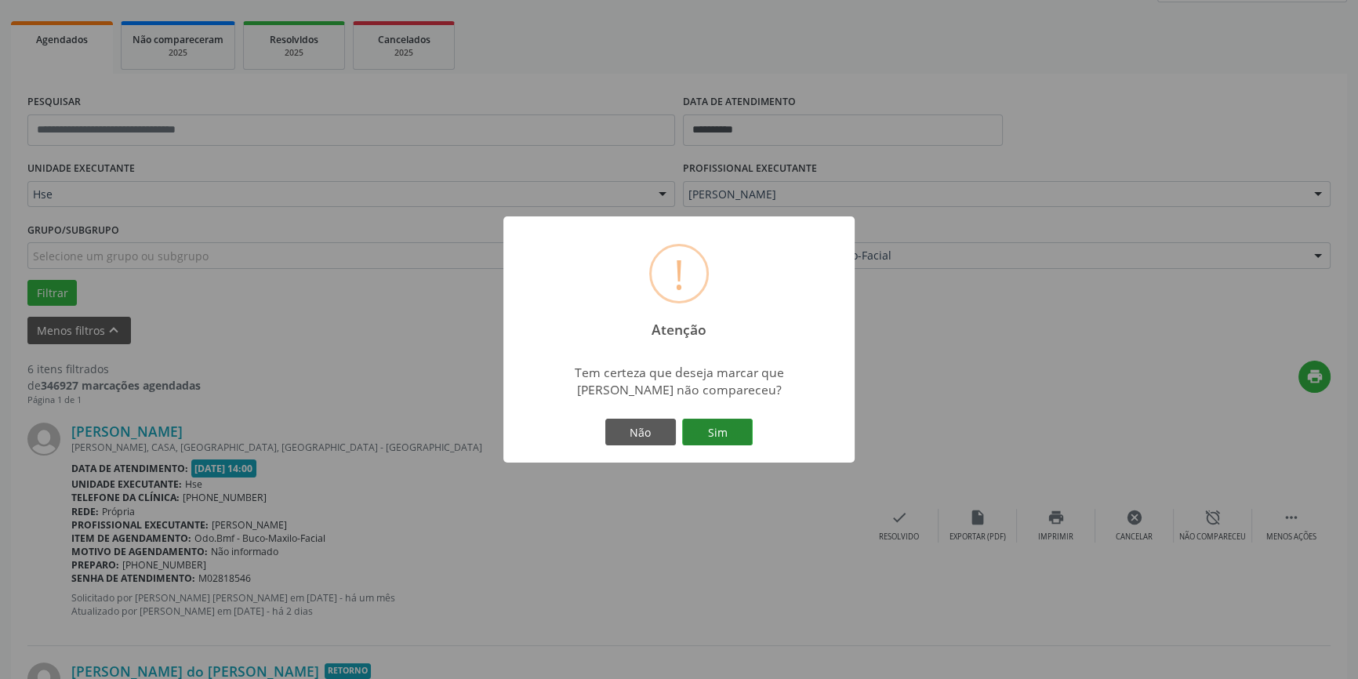
click at [739, 430] on button "Sim" at bounding box center [717, 432] width 71 height 27
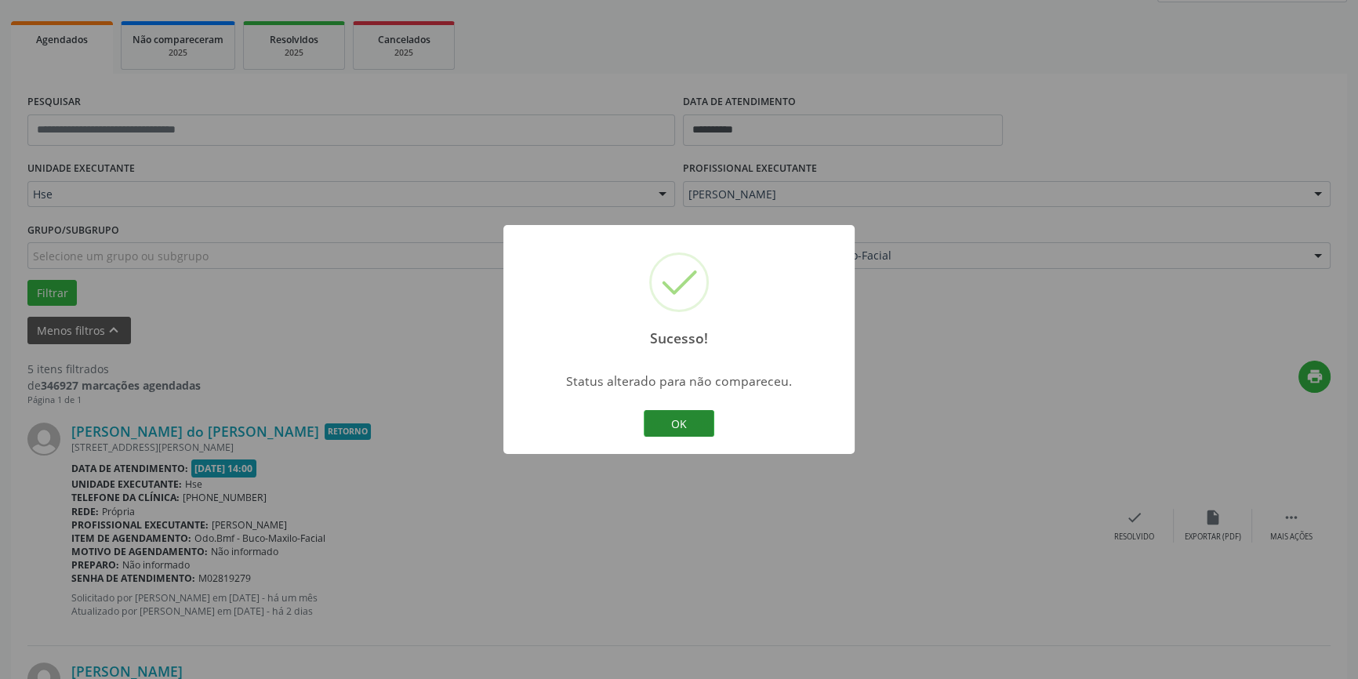
click at [679, 429] on button "OK" at bounding box center [679, 423] width 71 height 27
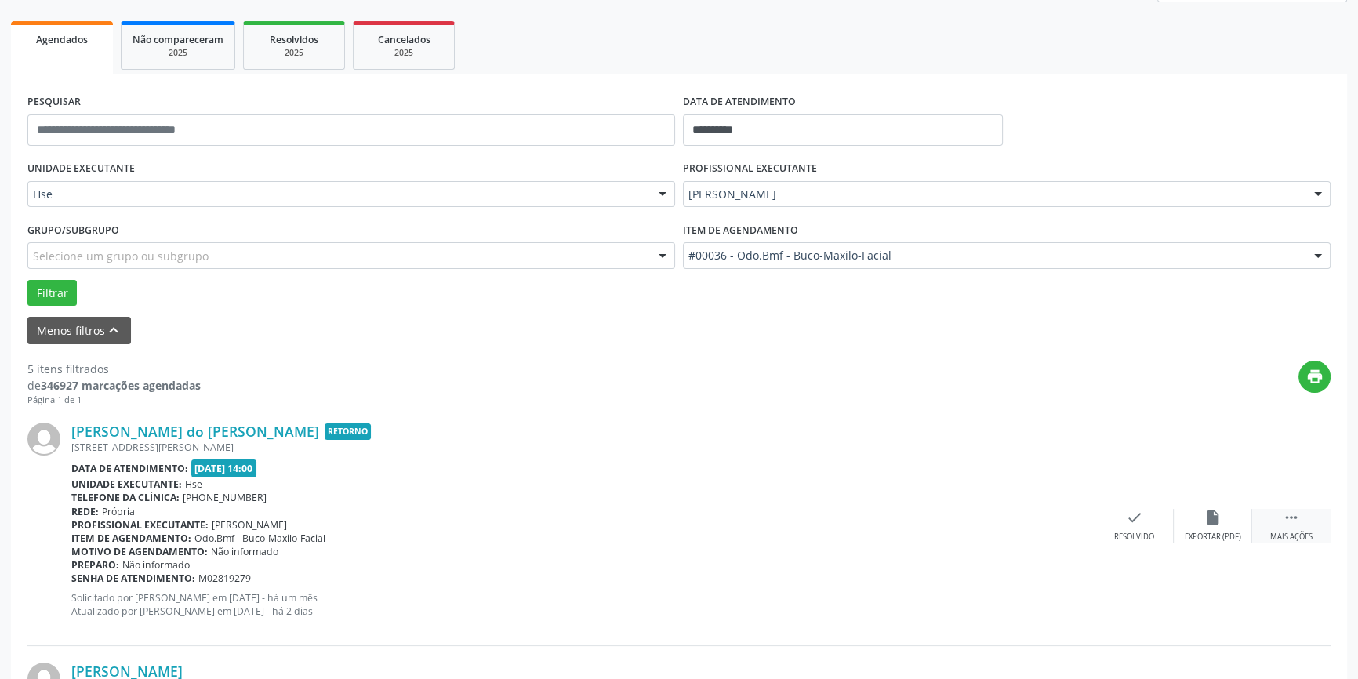
click at [1291, 525] on div " Mais ações" at bounding box center [1291, 526] width 78 height 34
click at [1201, 522] on div "alarm_off Não compareceu" at bounding box center [1213, 526] width 78 height 34
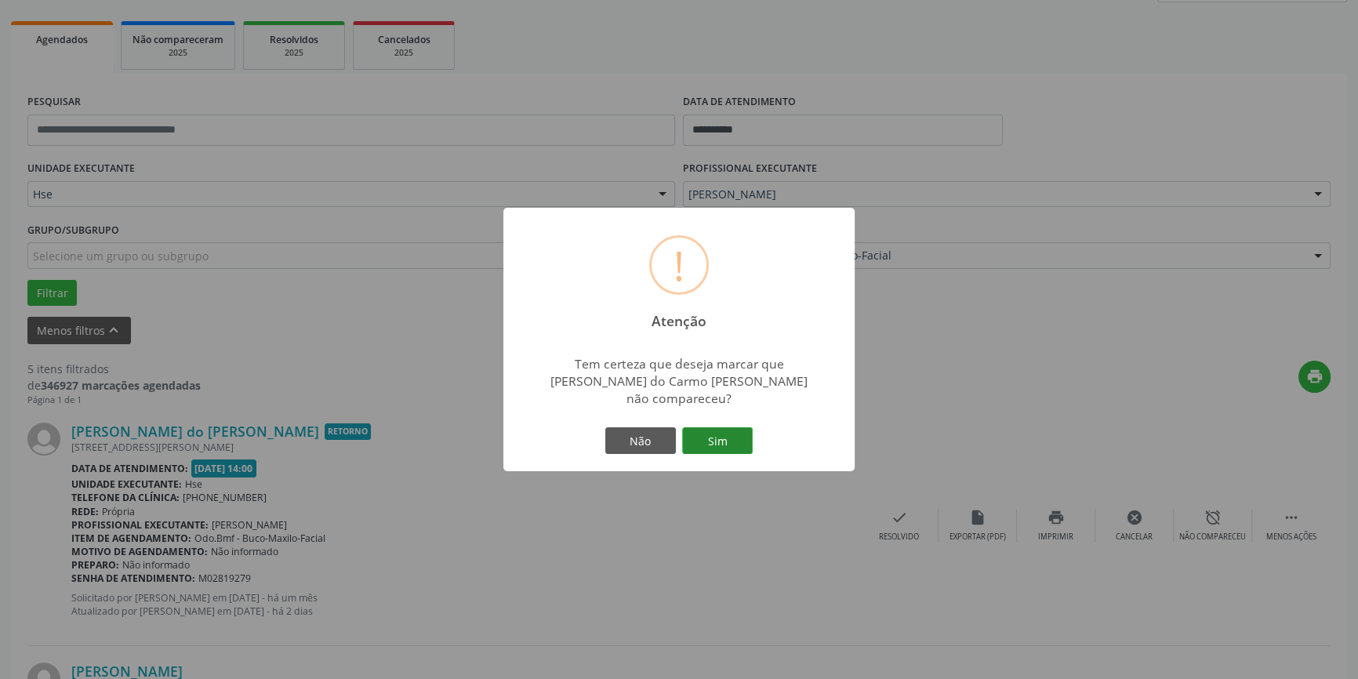
click at [738, 427] on button "Sim" at bounding box center [717, 440] width 71 height 27
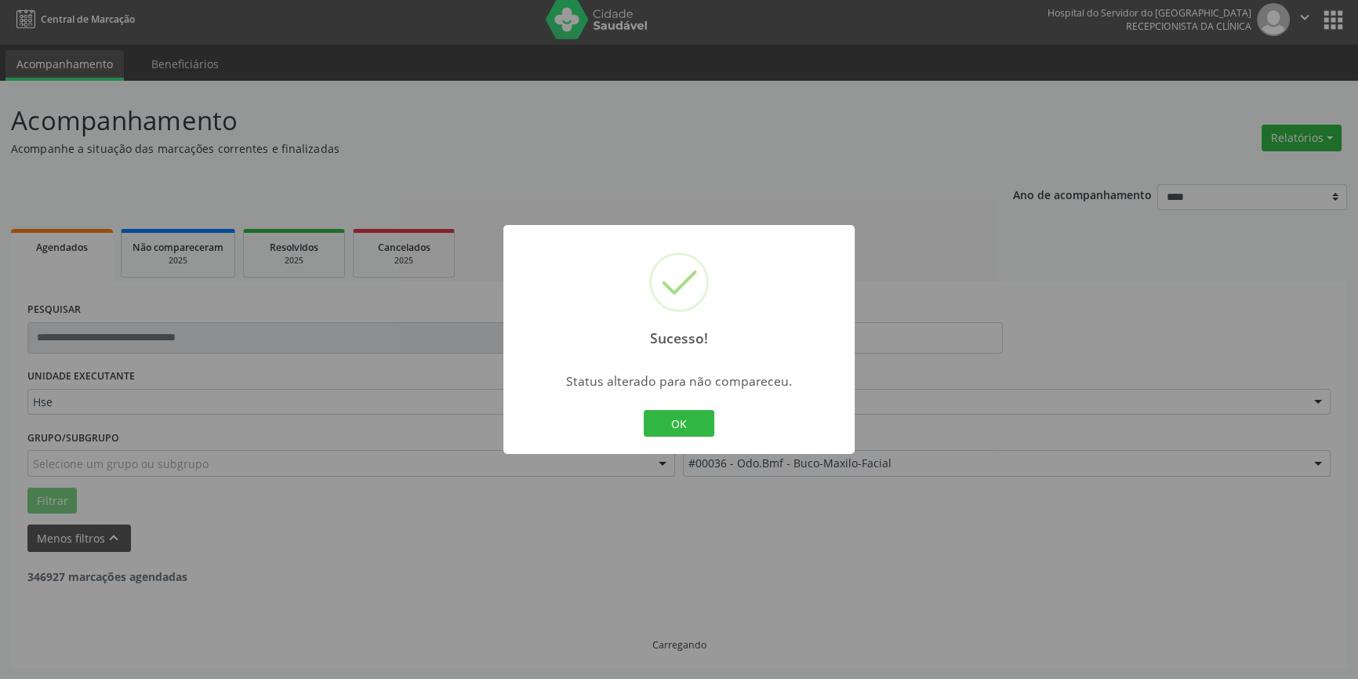
scroll to position [4, 0]
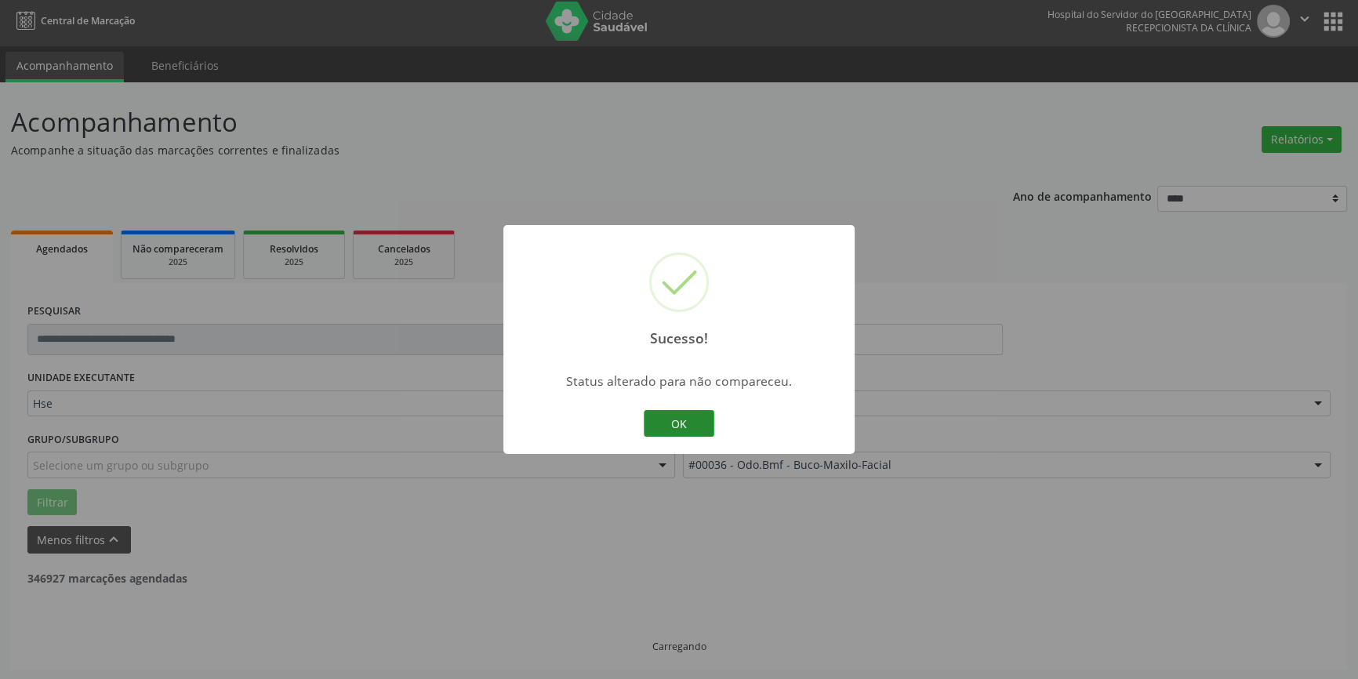
click at [675, 423] on button "OK" at bounding box center [679, 423] width 71 height 27
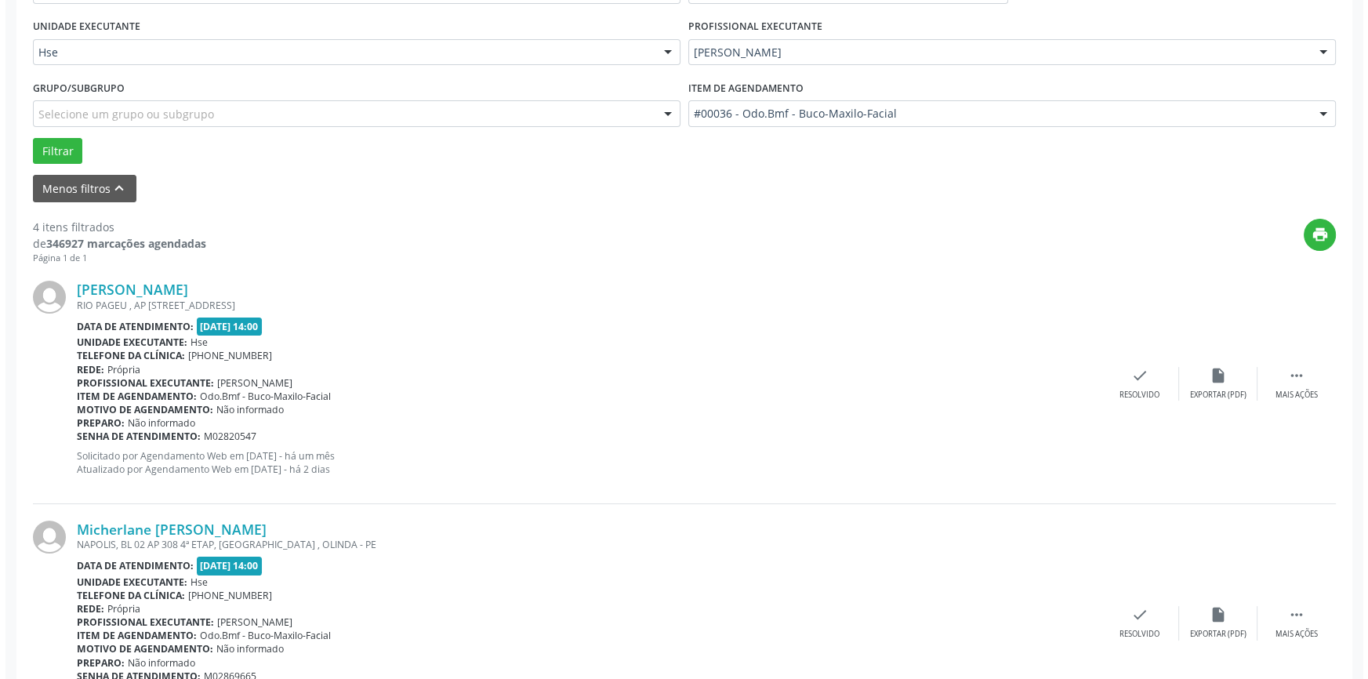
scroll to position [361, 0]
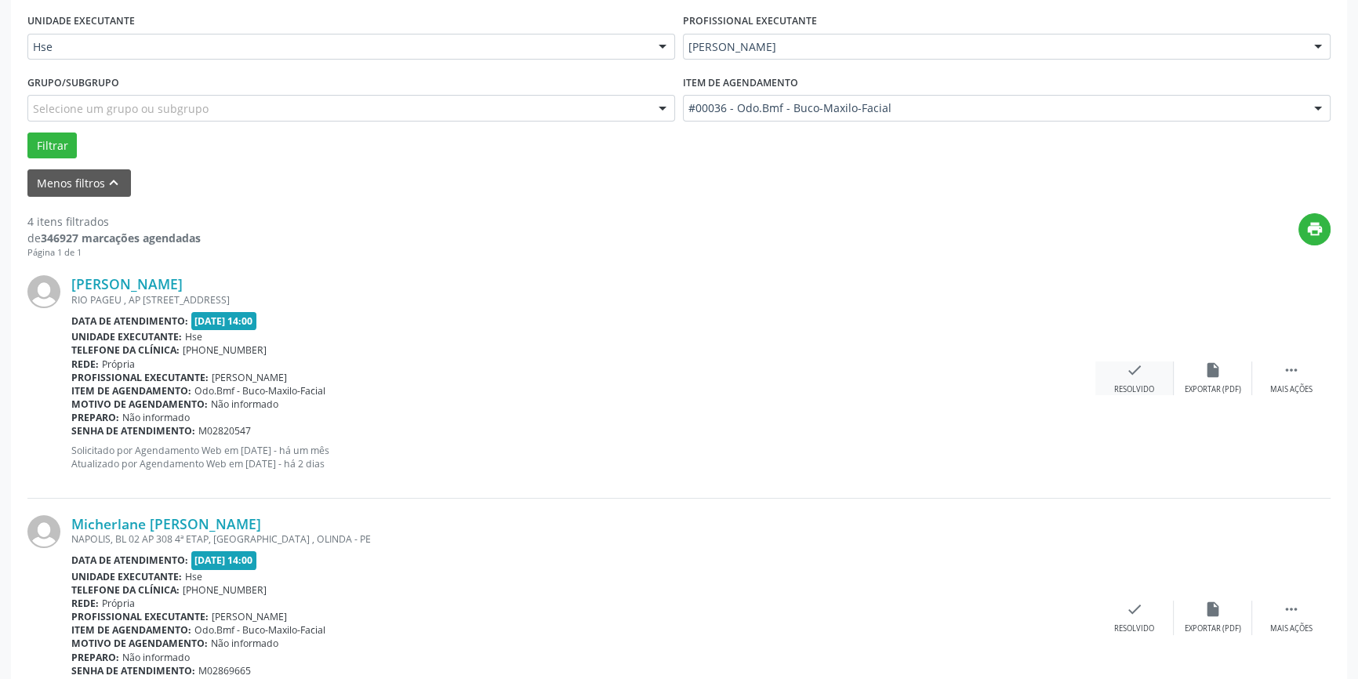
click at [1145, 385] on div "Resolvido" at bounding box center [1134, 389] width 40 height 11
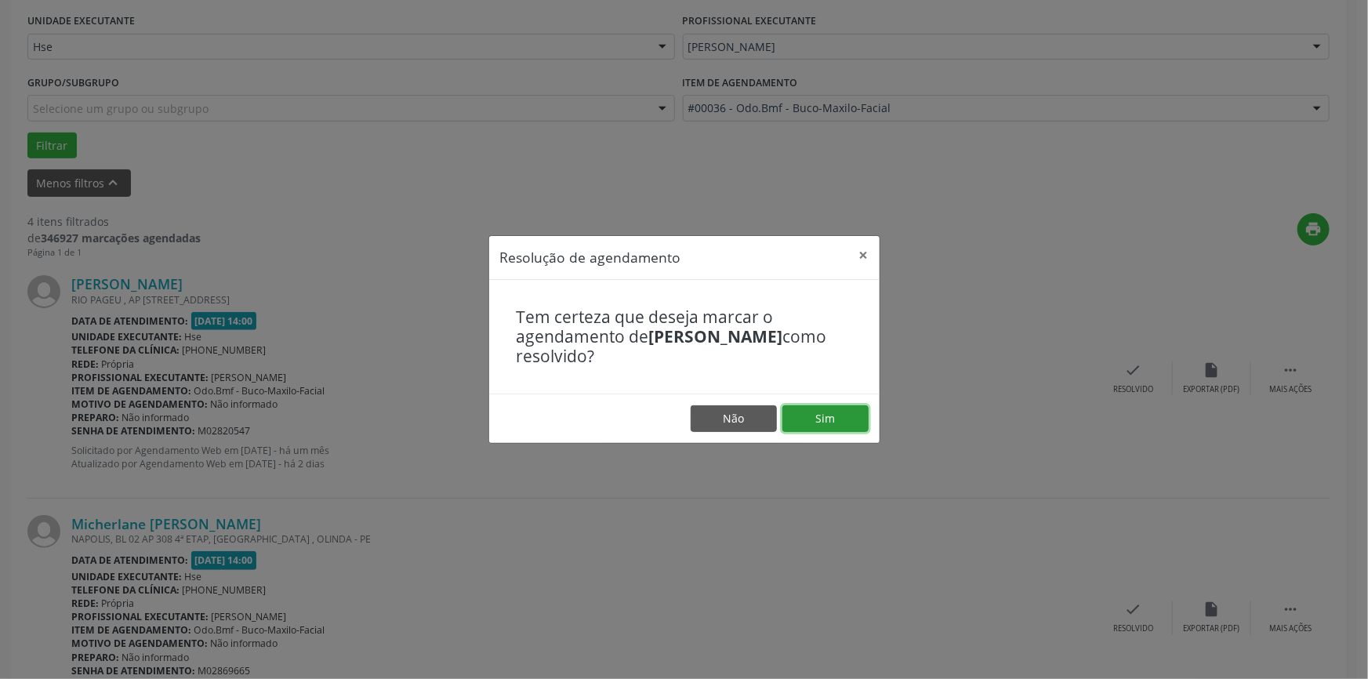
click at [844, 423] on button "Sim" at bounding box center [825, 418] width 86 height 27
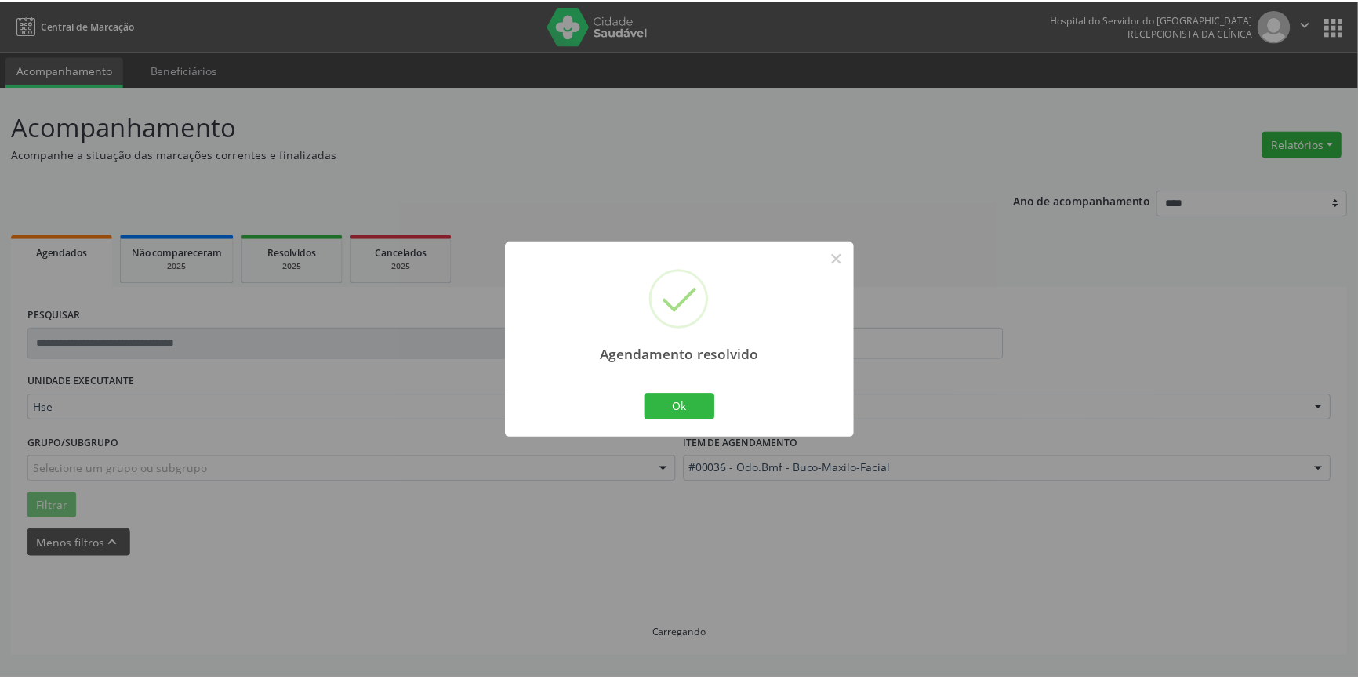
scroll to position [0, 0]
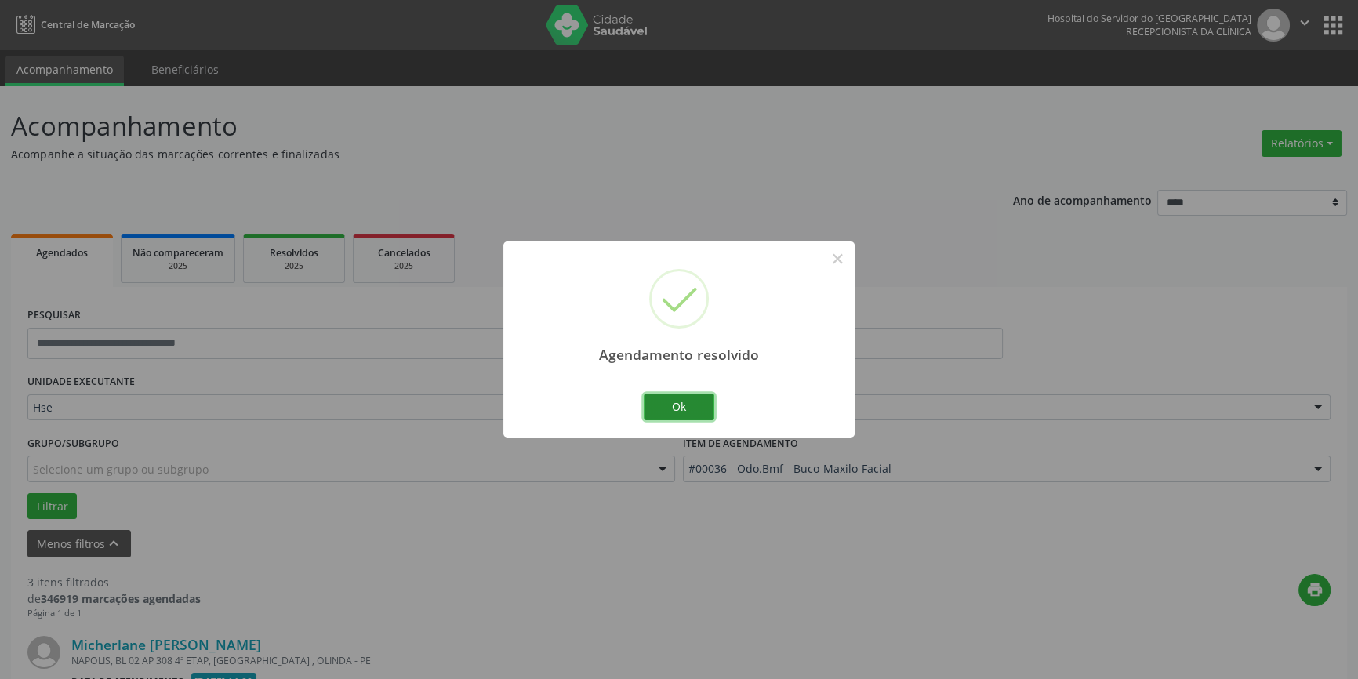
click at [667, 402] on button "Ok" at bounding box center [679, 407] width 71 height 27
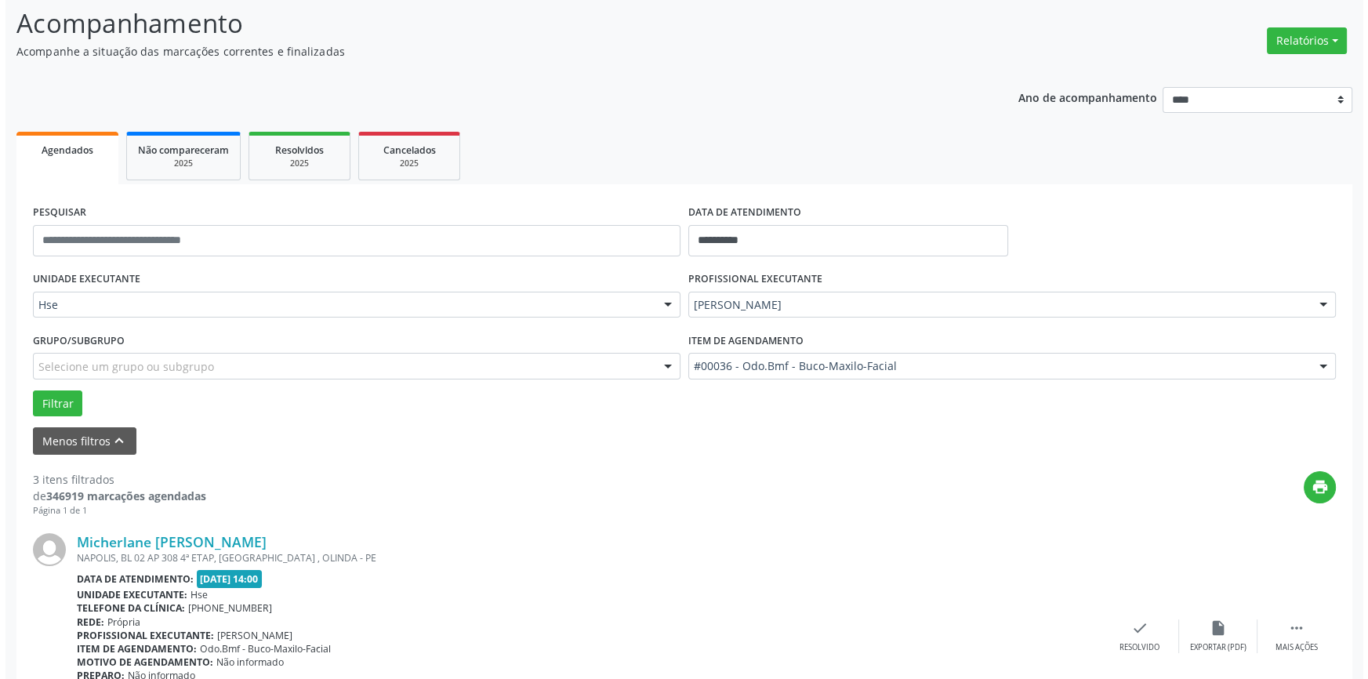
scroll to position [285, 0]
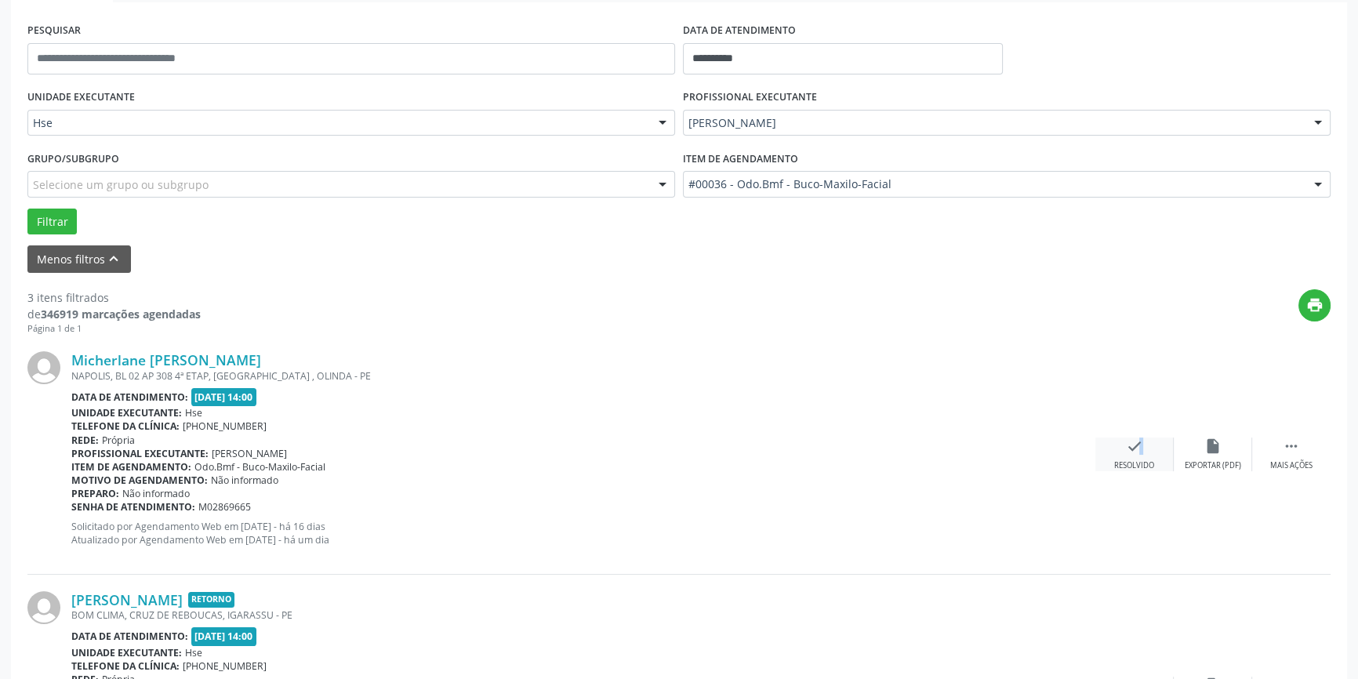
click at [1130, 447] on icon "check" at bounding box center [1134, 445] width 17 height 17
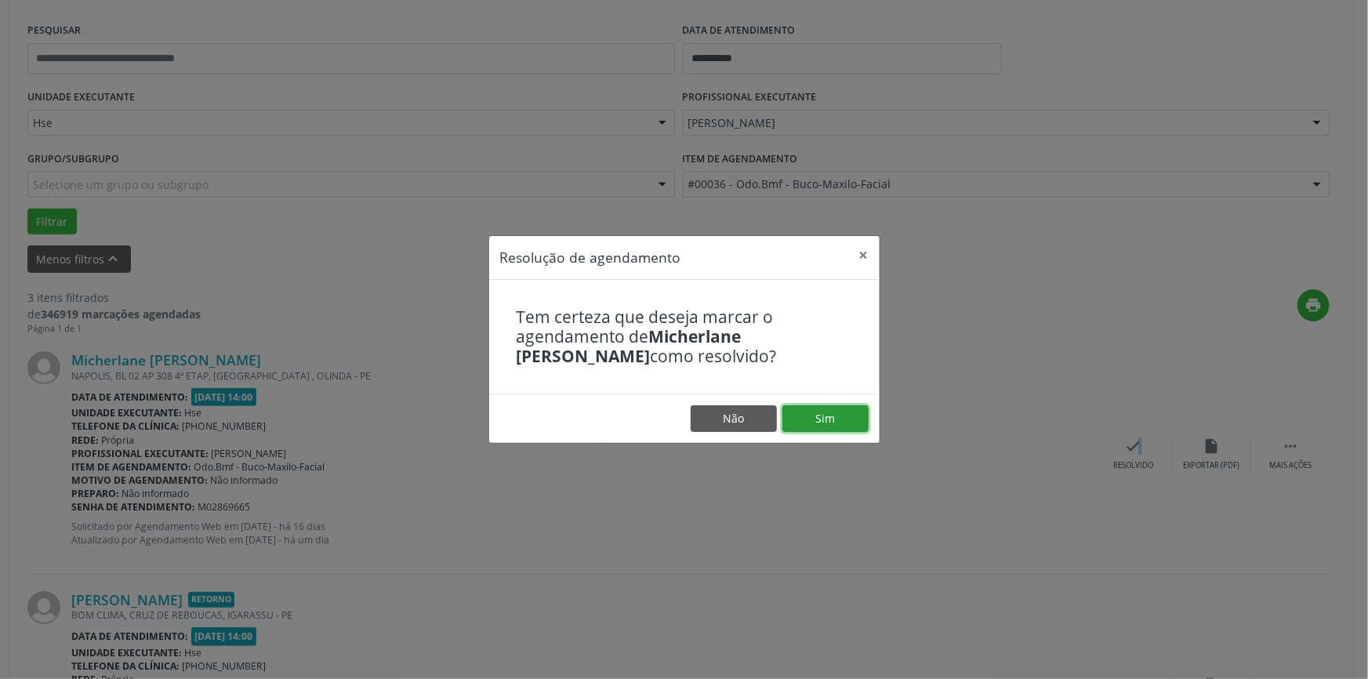
click at [853, 421] on button "Sim" at bounding box center [825, 418] width 86 height 27
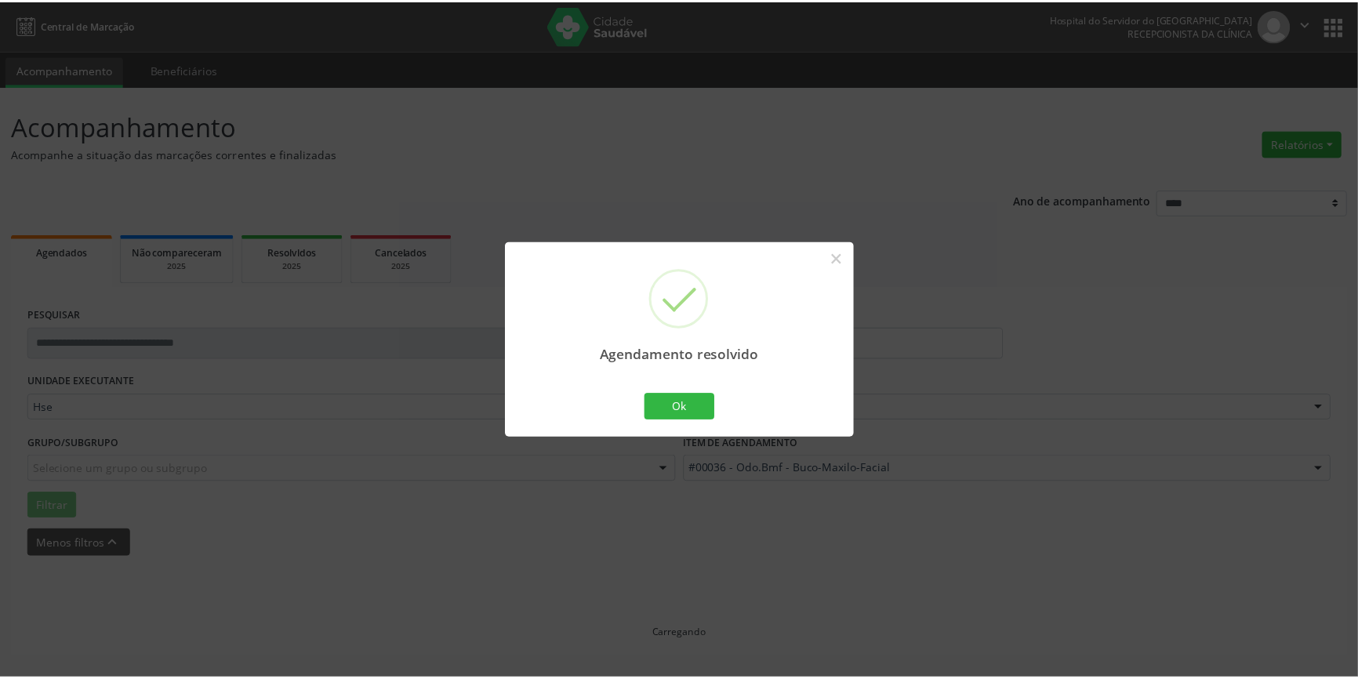
scroll to position [0, 0]
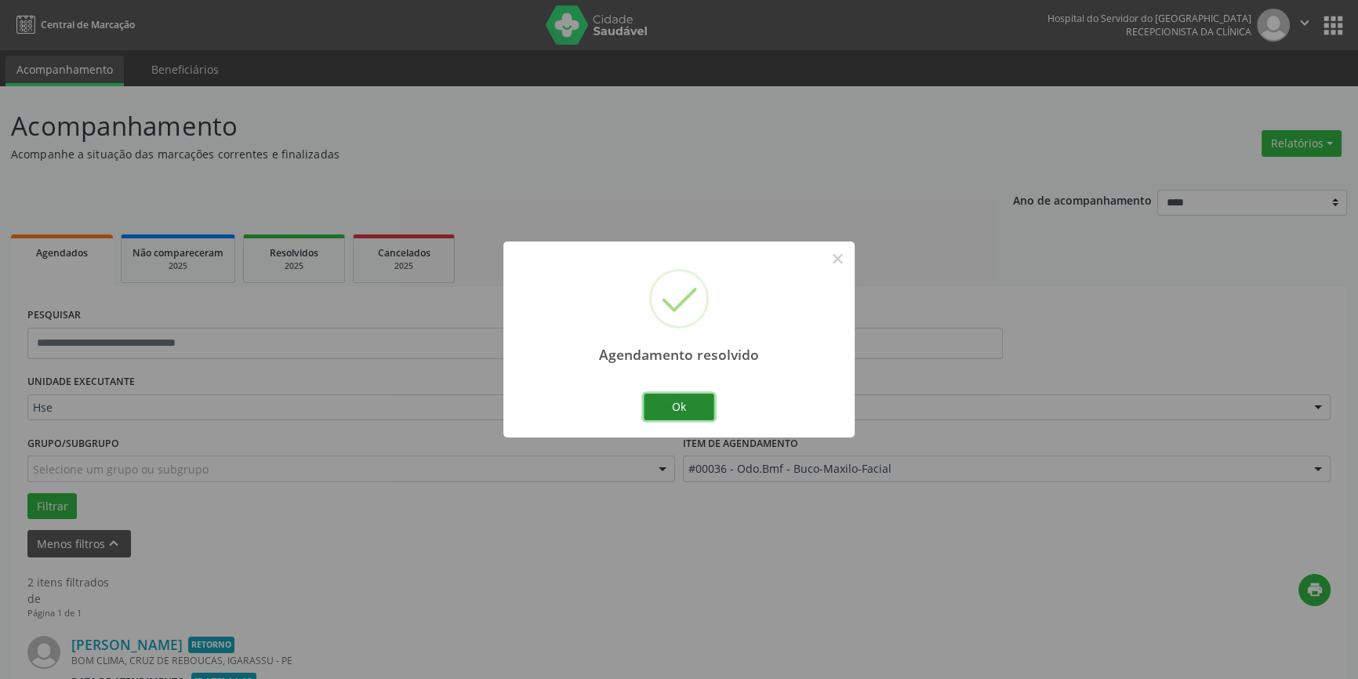
click at [697, 405] on button "Ok" at bounding box center [679, 407] width 71 height 27
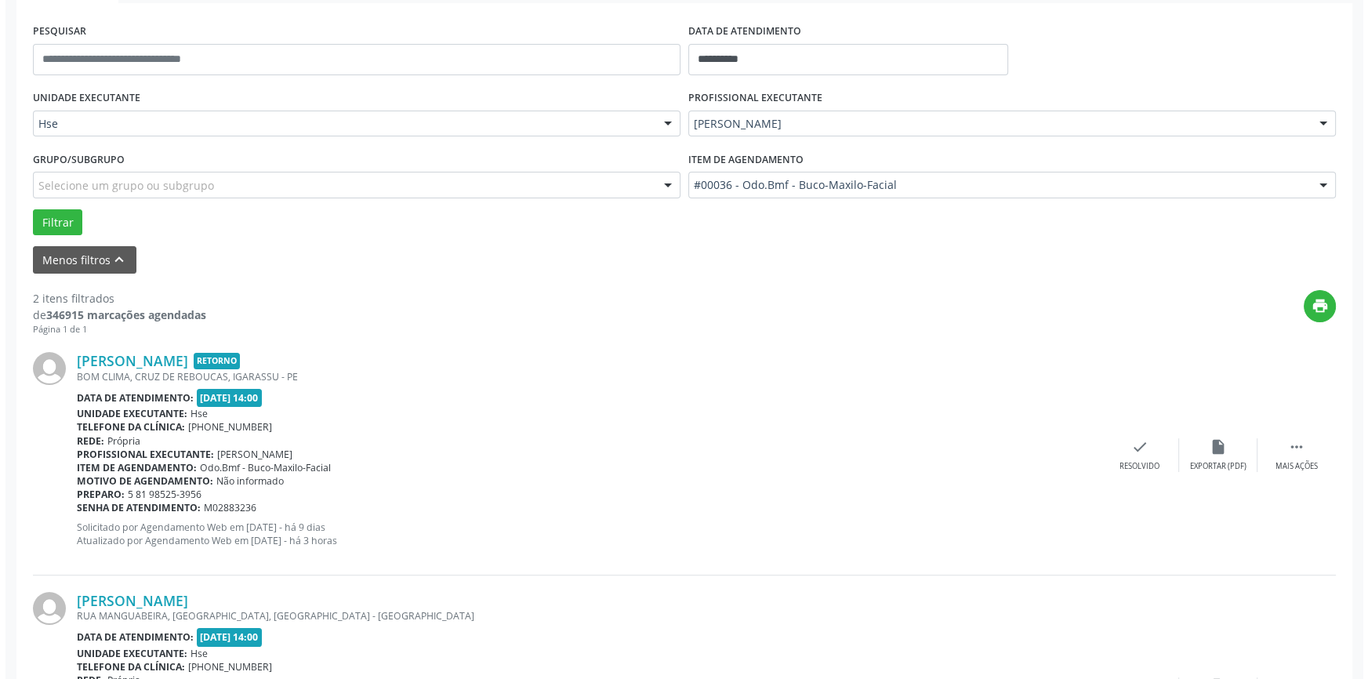
scroll to position [285, 0]
click at [1140, 455] on div "check Resolvido" at bounding box center [1134, 454] width 78 height 34
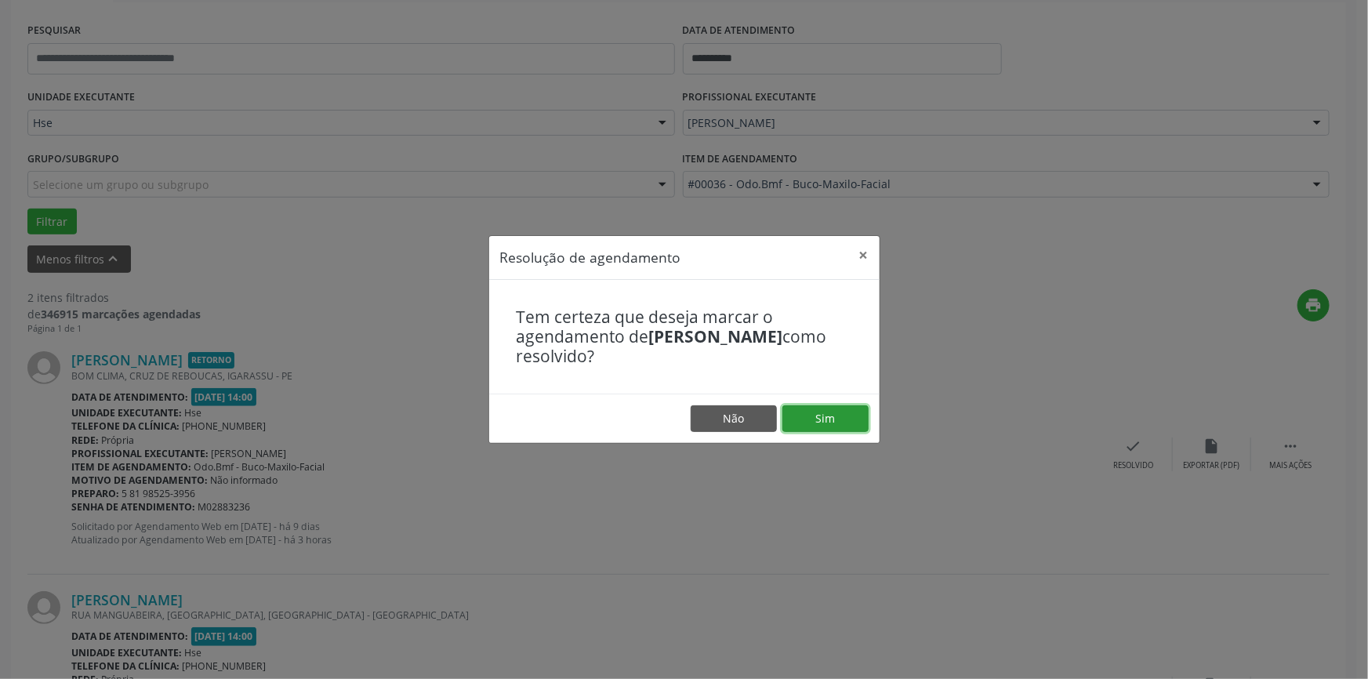
click at [818, 422] on button "Sim" at bounding box center [825, 418] width 86 height 27
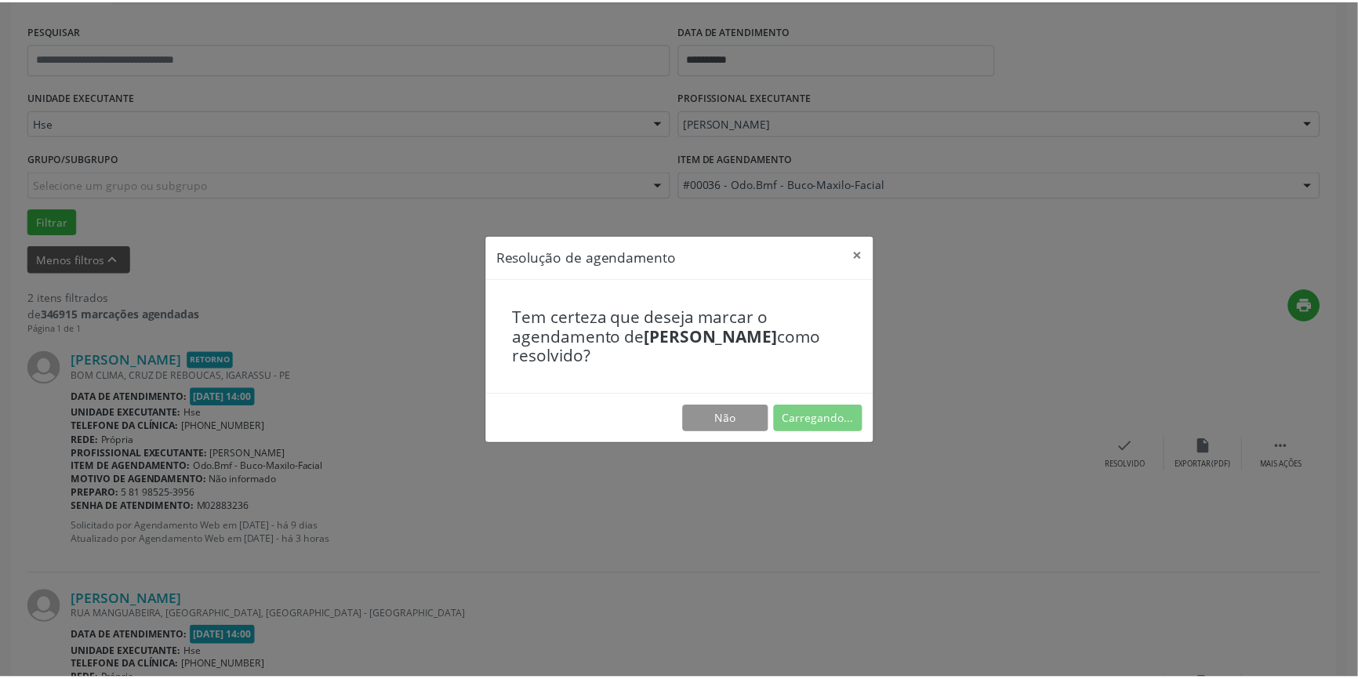
scroll to position [0, 0]
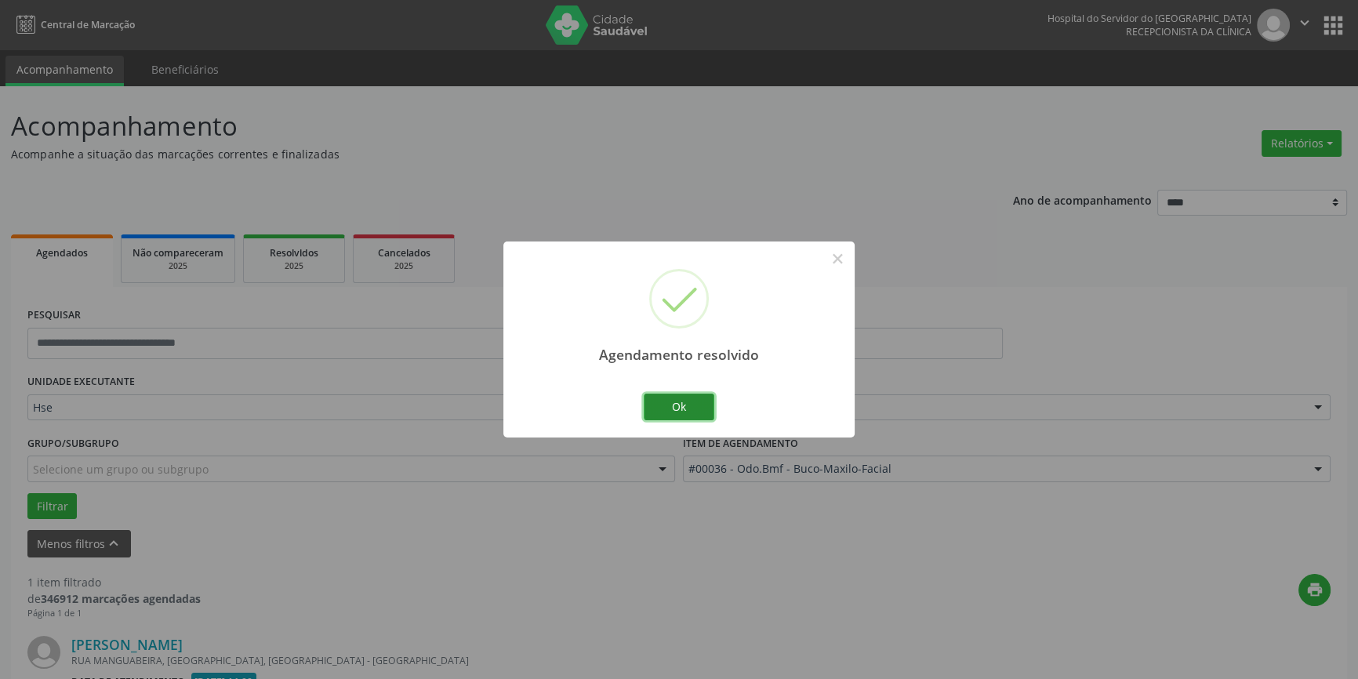
click at [673, 408] on button "Ok" at bounding box center [679, 407] width 71 height 27
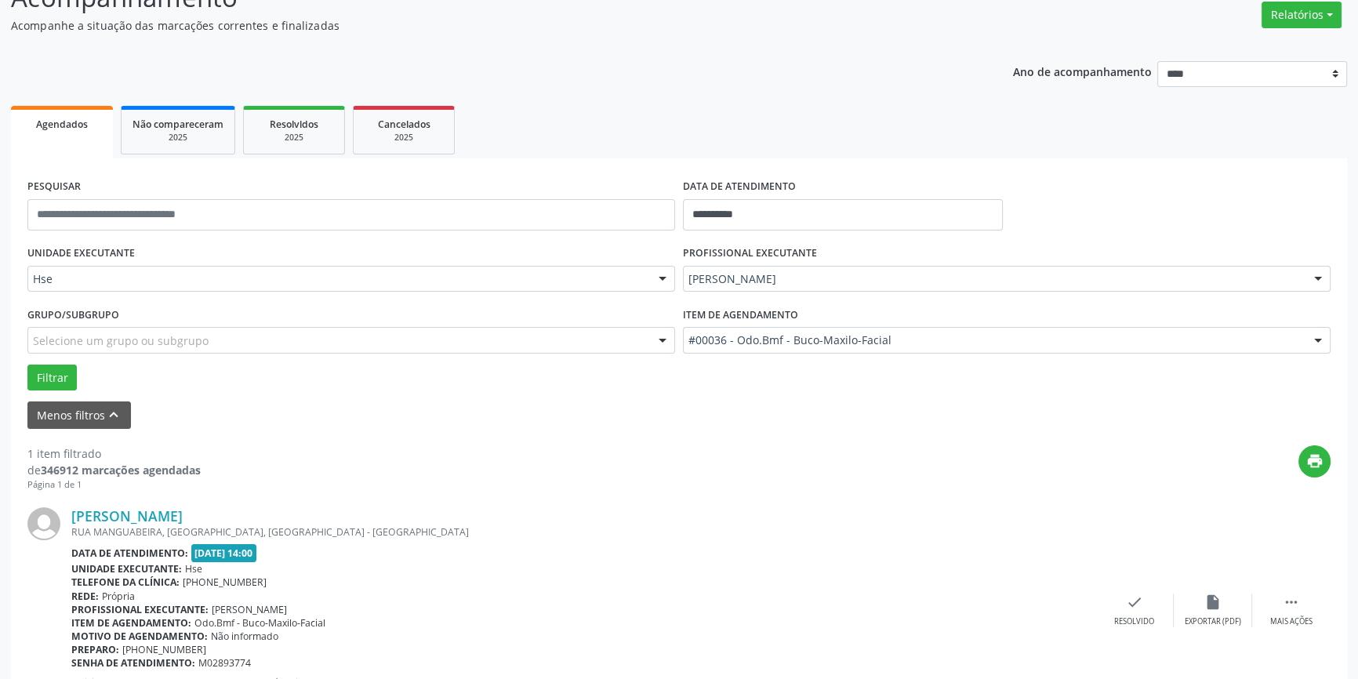
scroll to position [205, 0]
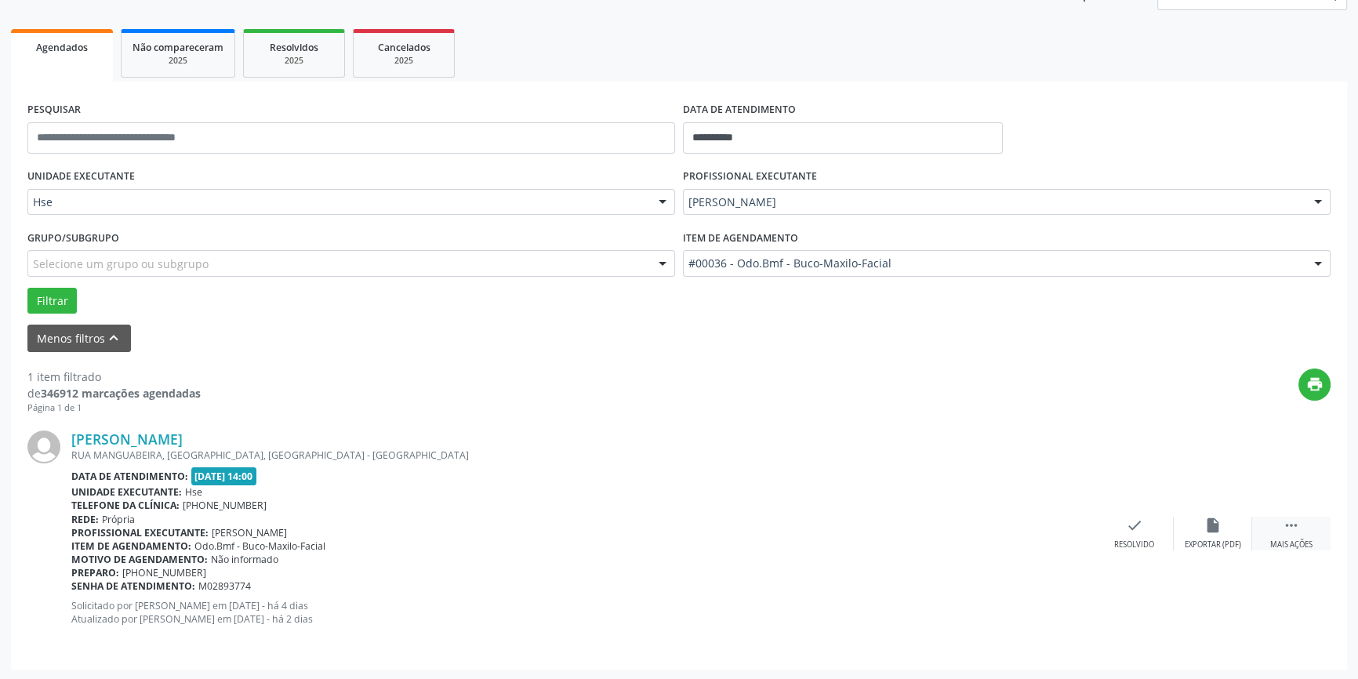
click at [1290, 532] on icon "" at bounding box center [1291, 525] width 17 height 17
click at [1198, 532] on div "alarm_off Não compareceu" at bounding box center [1213, 534] width 78 height 34
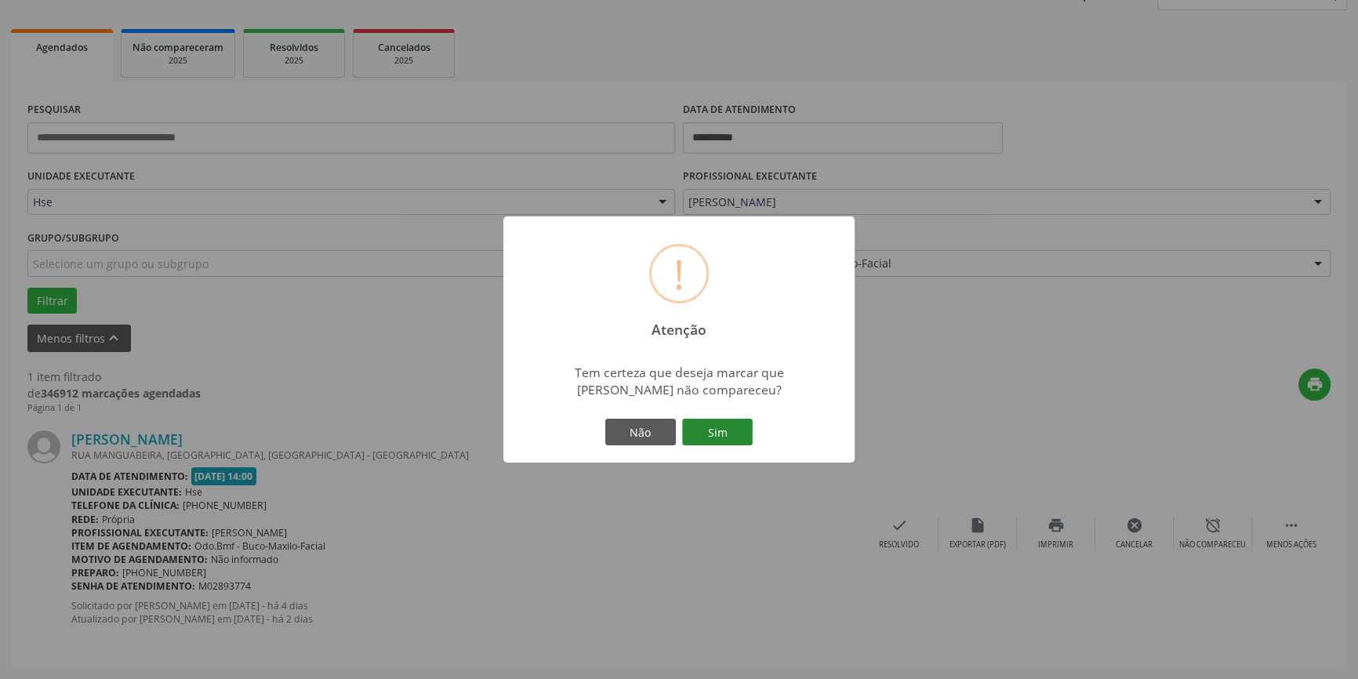
click at [720, 420] on button "Sim" at bounding box center [717, 432] width 71 height 27
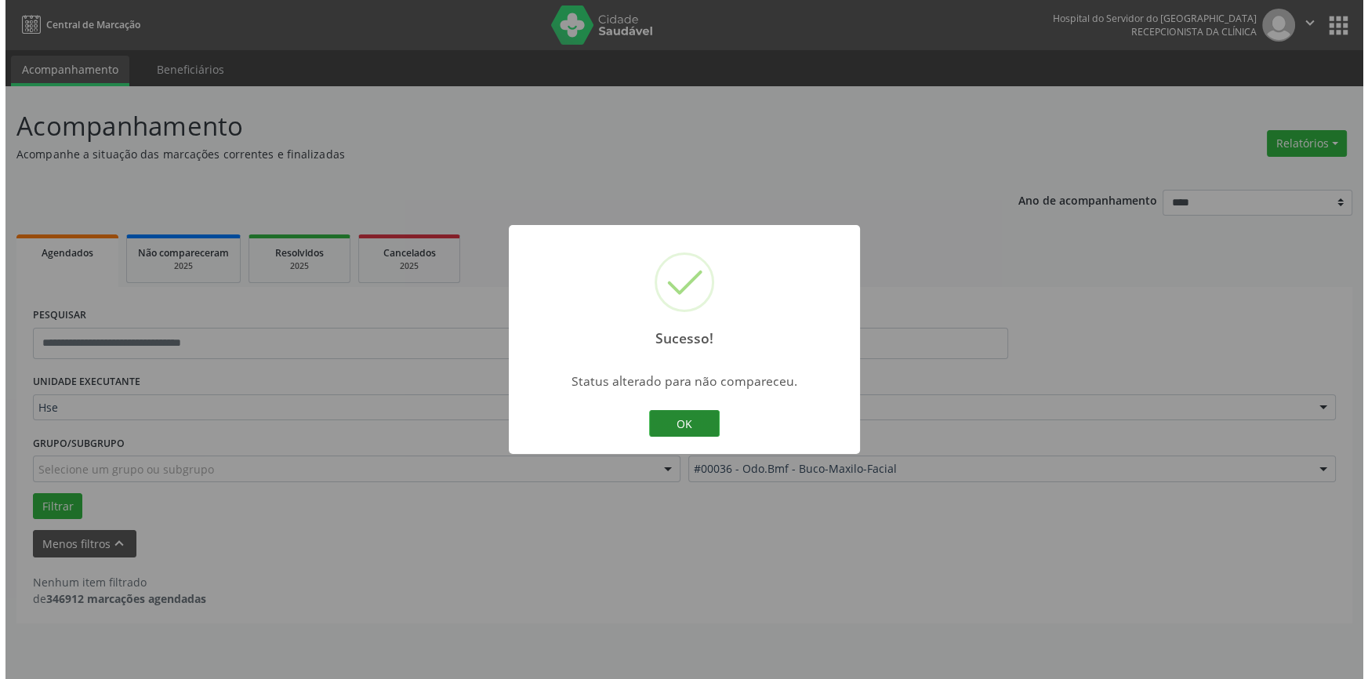
scroll to position [0, 0]
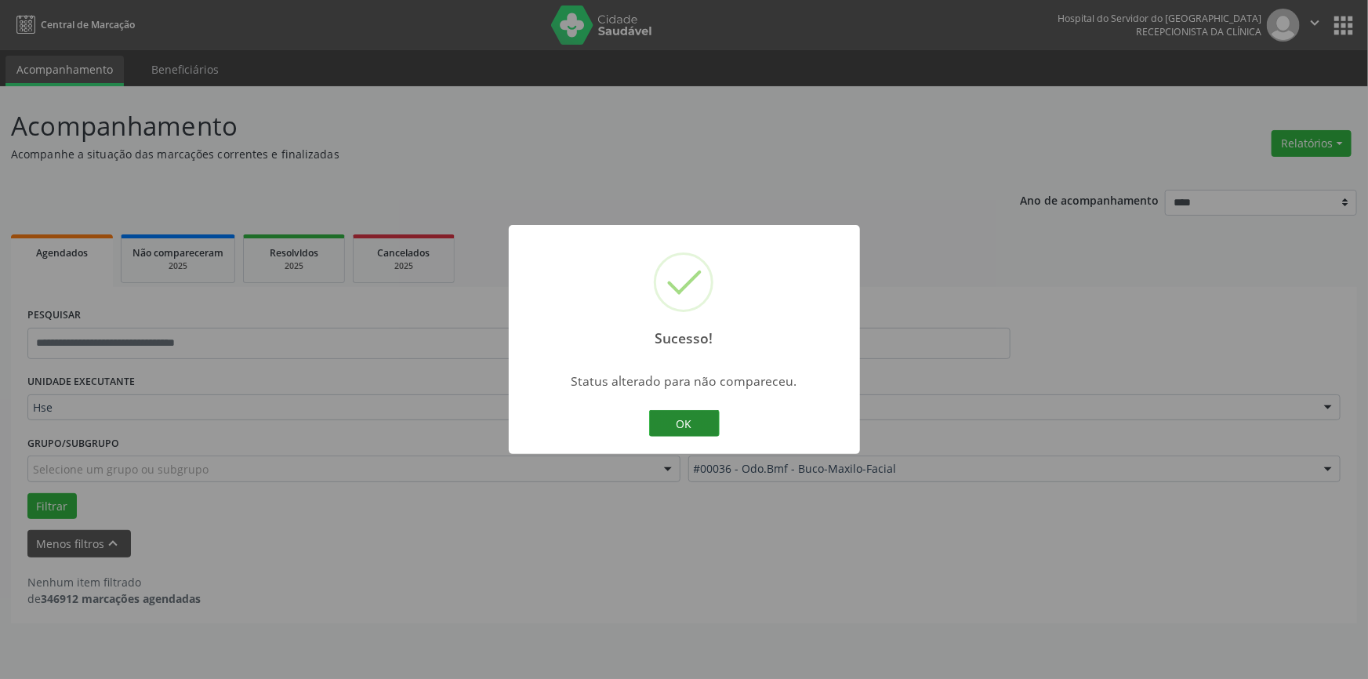
click at [682, 416] on button "OK" at bounding box center [684, 423] width 71 height 27
